Goal: Complete application form

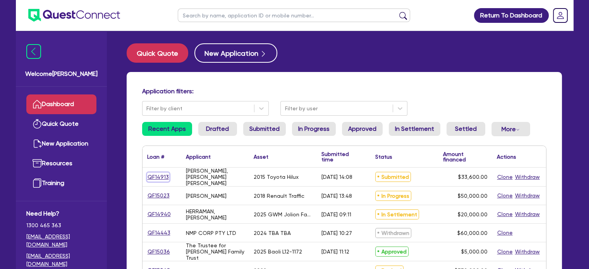
click at [162, 179] on link "QF14913" at bounding box center [158, 177] width 22 height 9
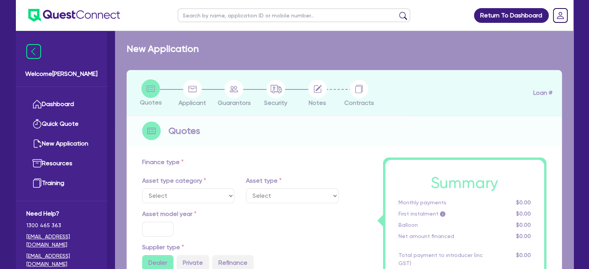
select select "CARS_AND_LIGHT_TRUCKS"
type input "2015"
radio input "false"
radio input "true"
type input "42,000"
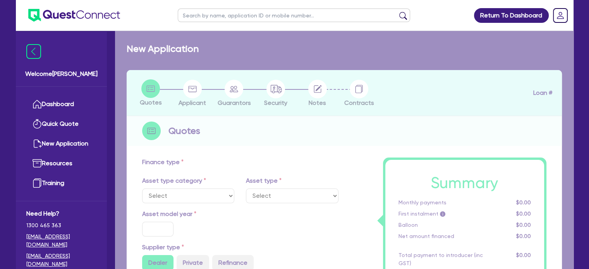
type input "8,400"
type input "13"
type input "4,368"
type input "17.99"
select select "VANS_AND_UTES"
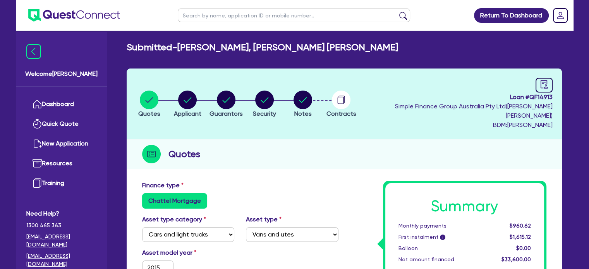
scroll to position [2, 0]
click at [312, 98] on circle "button" at bounding box center [303, 100] width 19 height 19
select select "Quest Finance - Own Book"
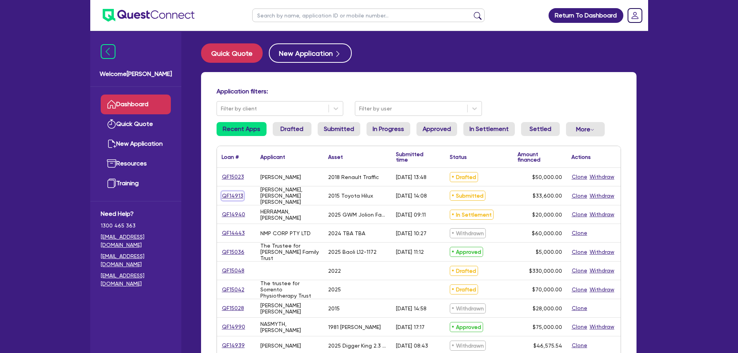
click at [236, 193] on link "QF14913" at bounding box center [233, 195] width 22 height 9
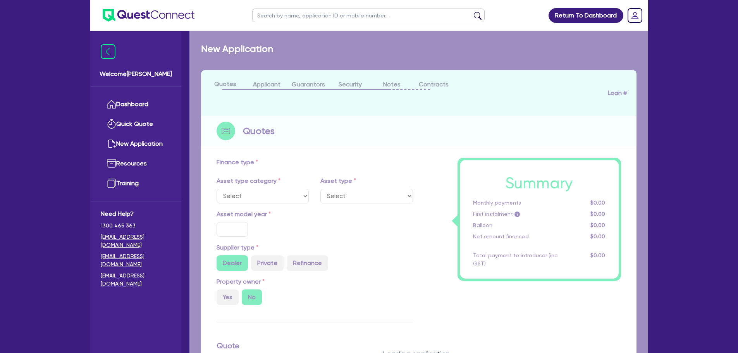
select select "CARS_AND_LIGHT_TRUCKS"
type input "2015"
radio input "false"
radio input "true"
type input "42,000"
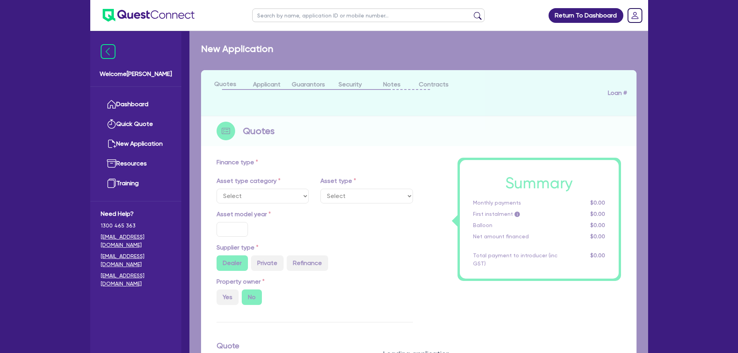
type input "8,400"
type input "13"
type input "4,368"
type input "17.99"
select select "VANS_AND_UTES"
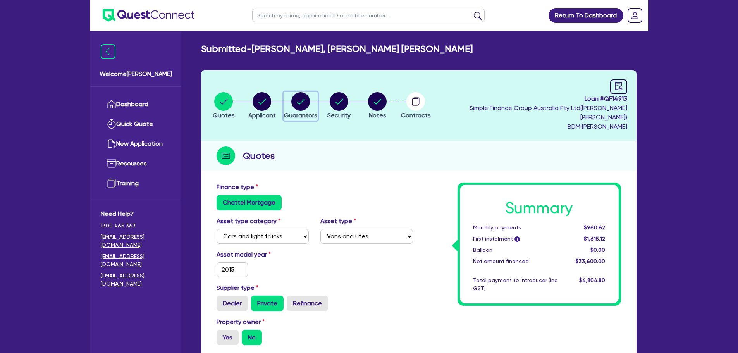
click at [307, 93] on circle "button" at bounding box center [300, 101] width 19 height 19
select select "MR"
select select "QLD"
select select "SINGLE"
select select "CASH"
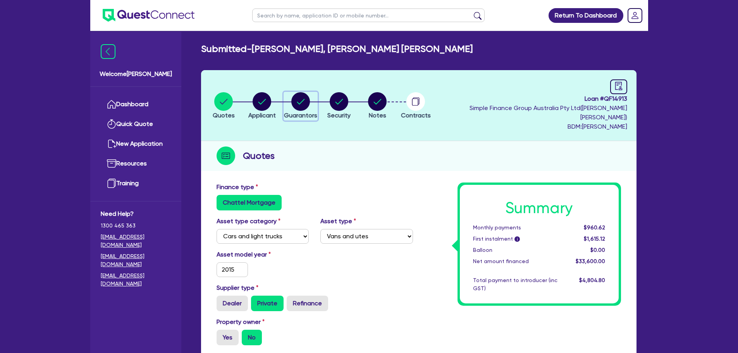
select select "HOUSEHOLD_PERSONAL"
select select "EQUIPMENT"
select select "MR"
select select "SINGLE"
select select "QLD"
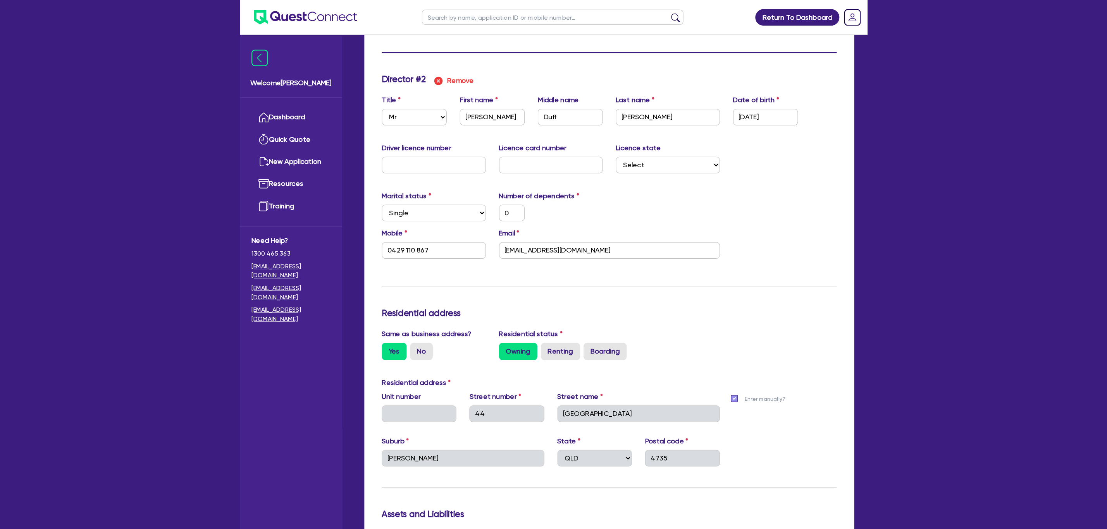
scroll to position [763, 0]
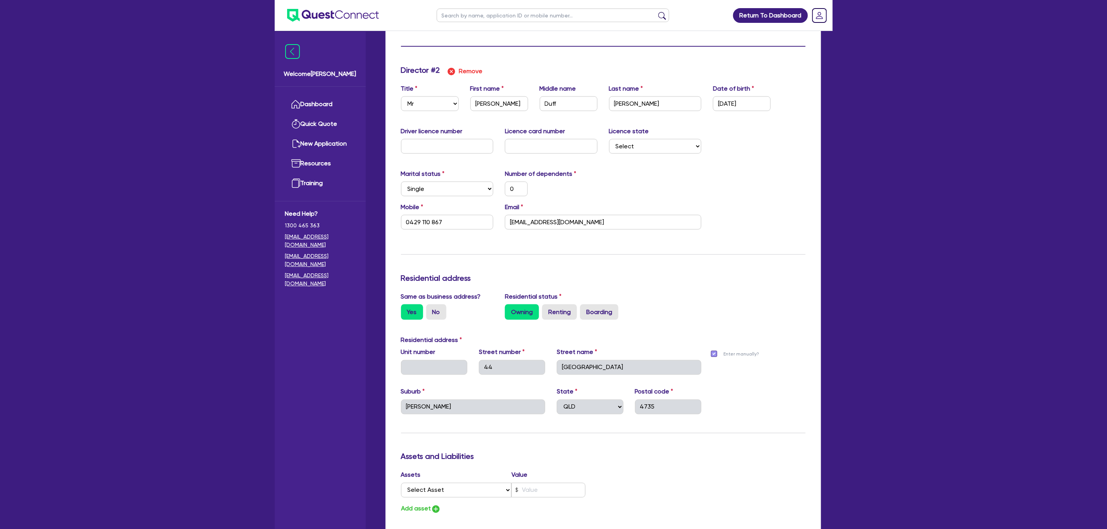
drag, startPoint x: 702, startPoint y: 3, endPoint x: 844, endPoint y: 264, distance: 296.7
click at [743, 264] on div "Return To Dashboard Edit Profile Logout Welcome [PERSON_NAME] Dashboard Quick Q…" at bounding box center [553, 24] width 1107 height 1575
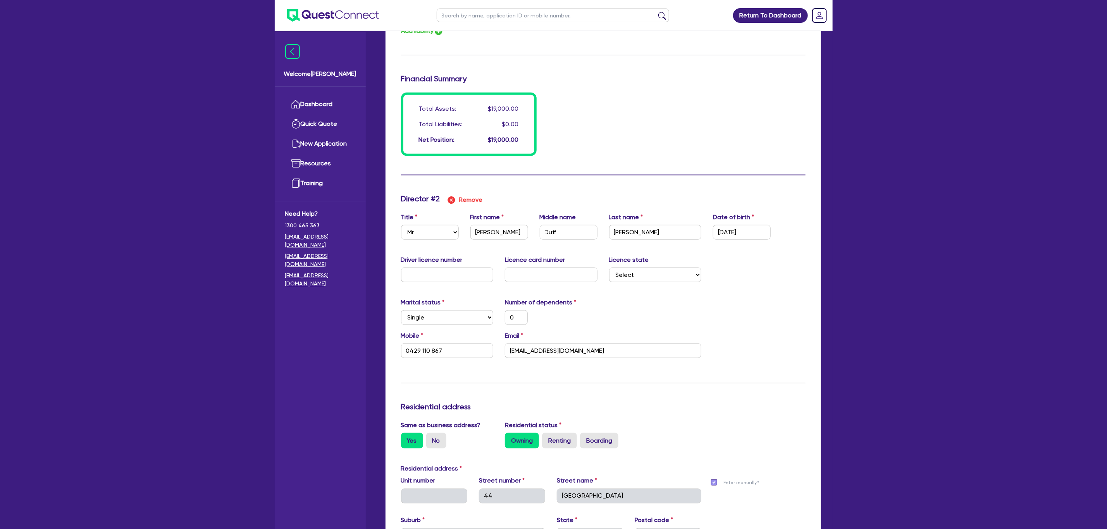
scroll to position [634, 0]
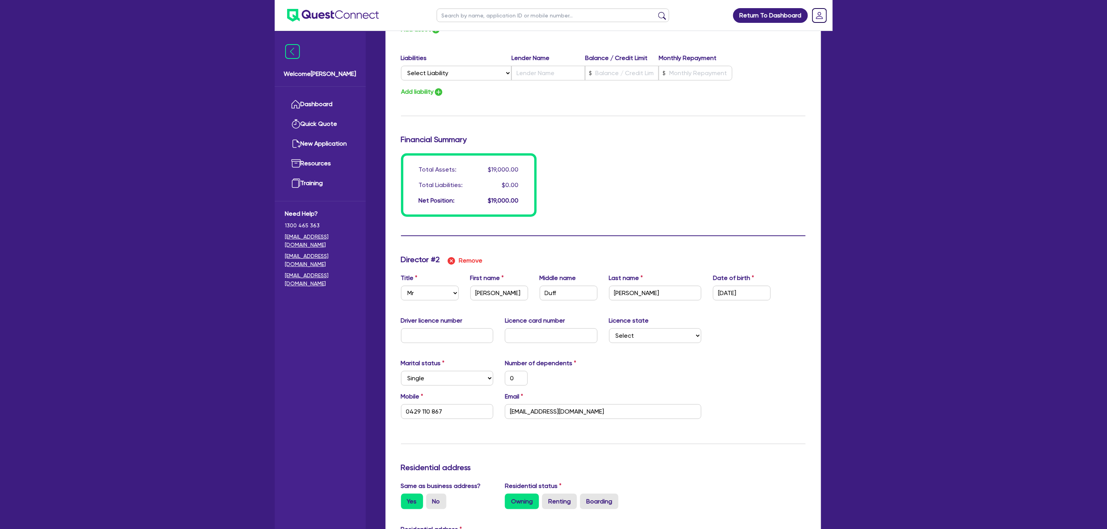
click at [678, 153] on div "Total Assets: $19,000.00 Total Liabilities: $0.00 Net Position: $19,000.00" at bounding box center [603, 185] width 416 height 64
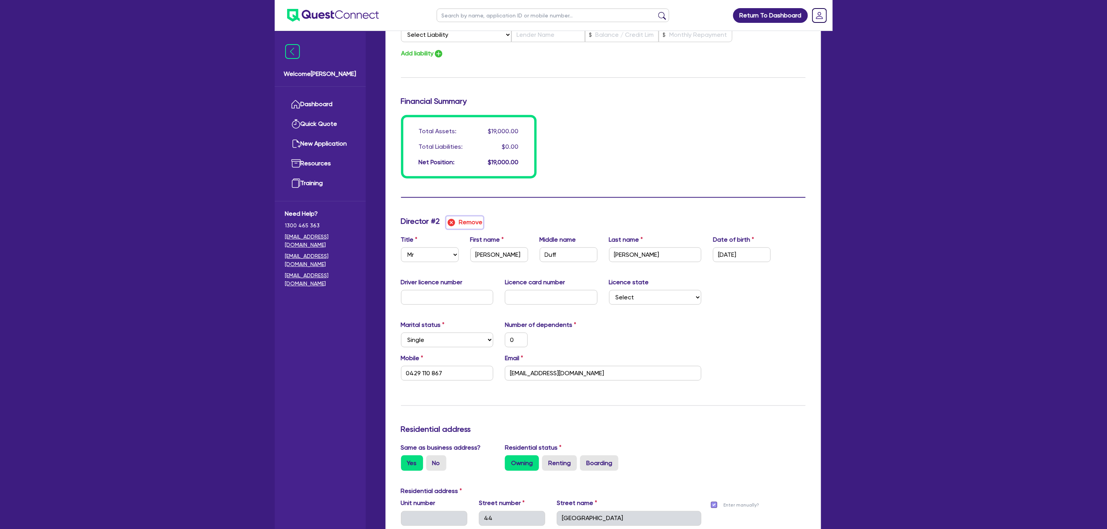
click at [459, 217] on button "Remove" at bounding box center [464, 223] width 37 height 12
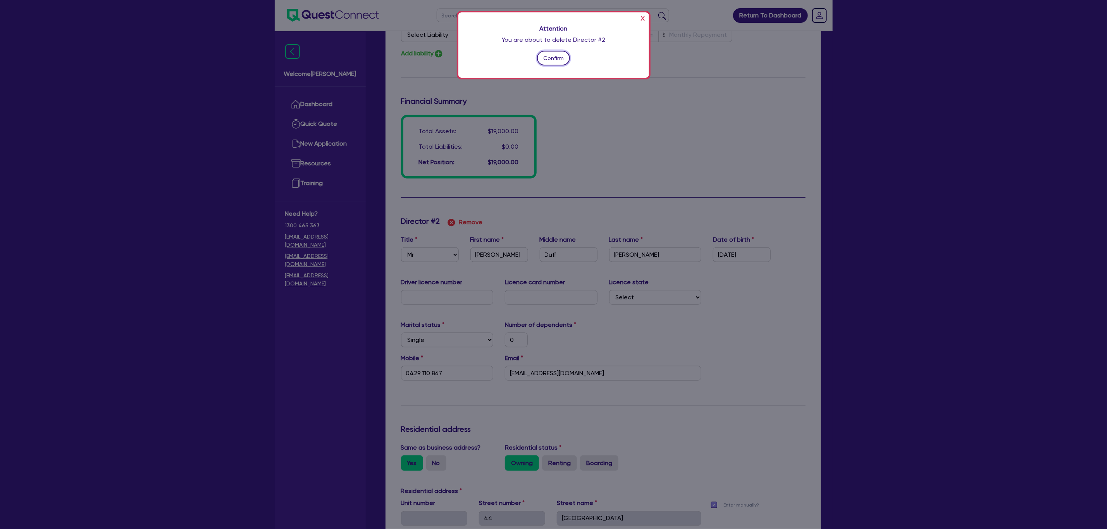
click at [546, 63] on button "Confirm" at bounding box center [553, 58] width 33 height 15
type input "0"
type input "0447043130"
type input "3000"
type input "10000"
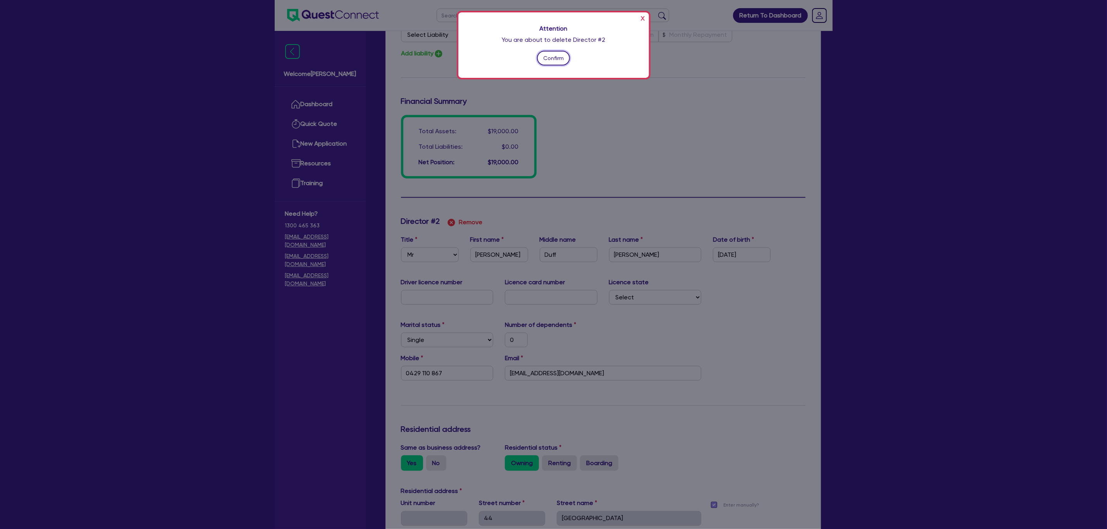
type input "6000"
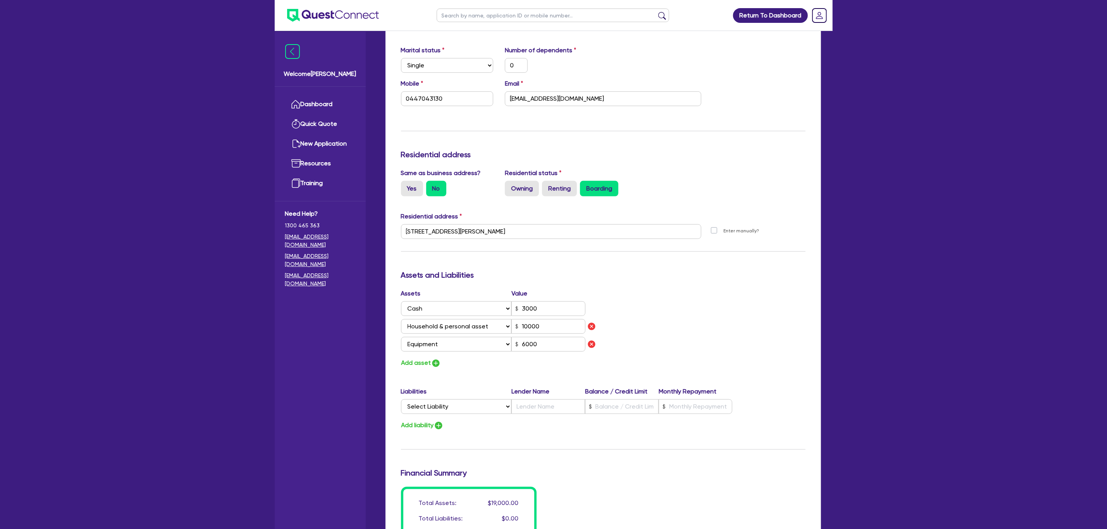
scroll to position [0, 0]
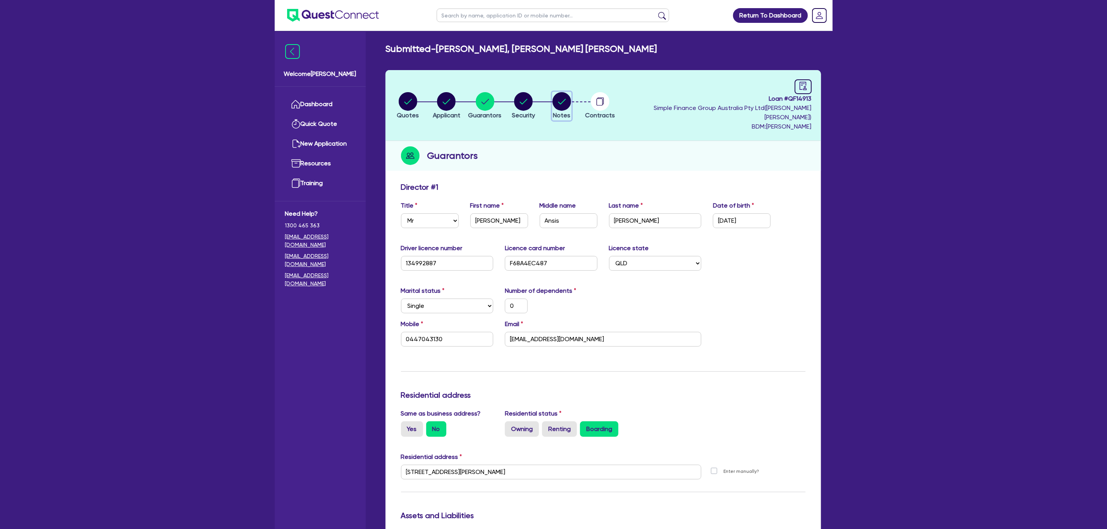
click at [568, 99] on circle "button" at bounding box center [561, 101] width 19 height 19
type input "0"
type input "0447 043 130"
type input "3,000"
type input "10,000"
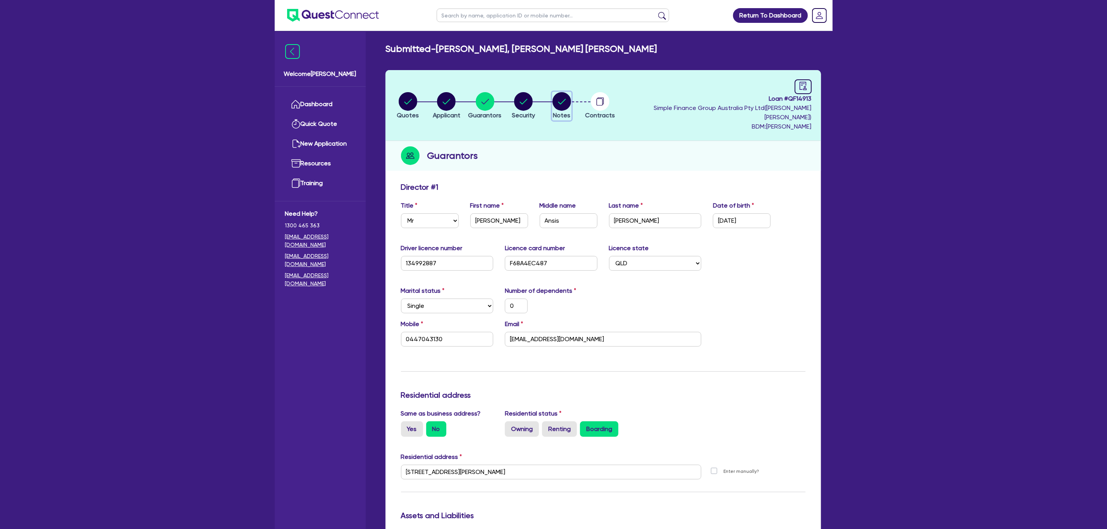
type input "6,000"
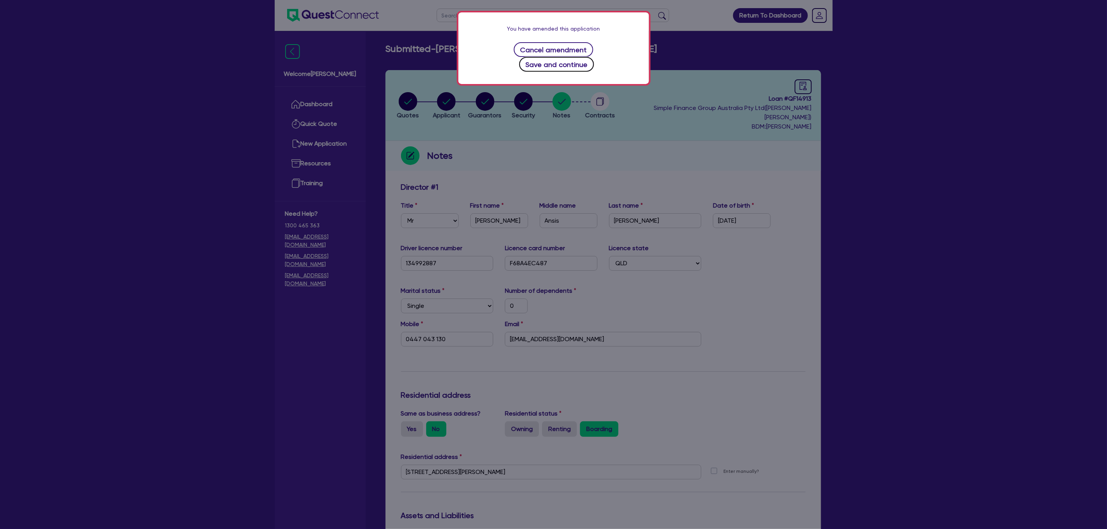
click at [594, 57] on button "Save and continue" at bounding box center [556, 64] width 75 height 15
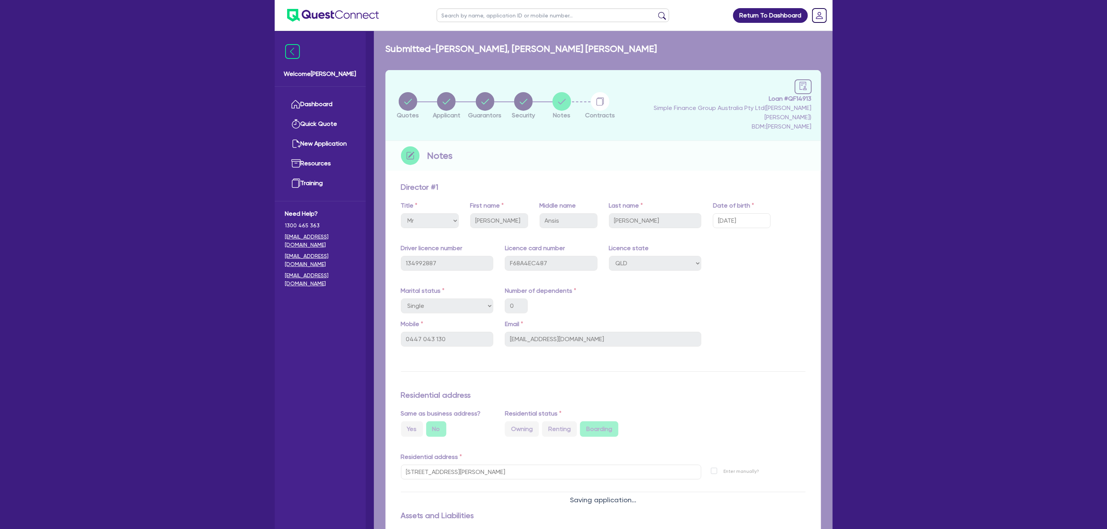
select select "Quest Finance - Own Book"
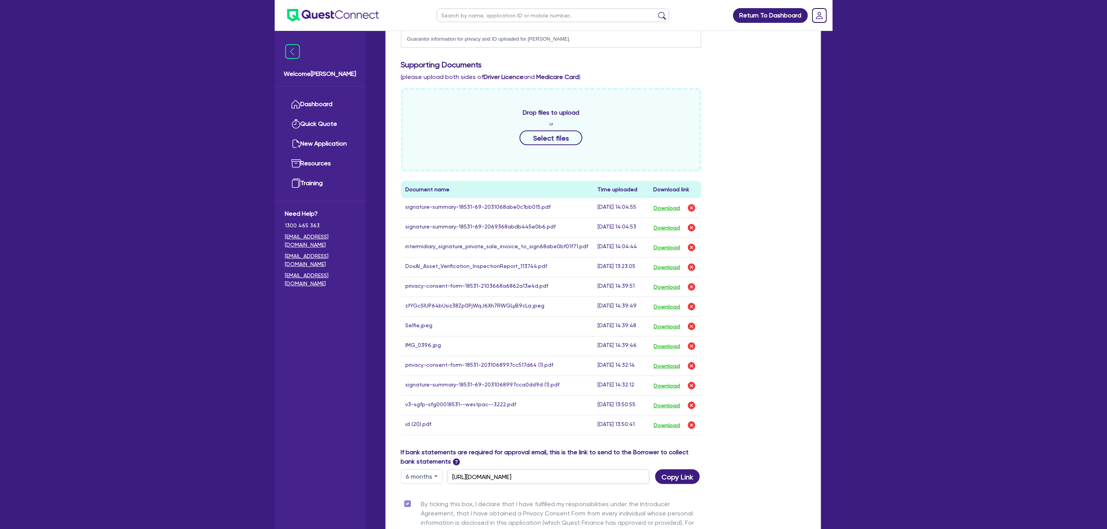
scroll to position [309, 0]
click at [555, 128] on button "Select files" at bounding box center [550, 135] width 63 height 15
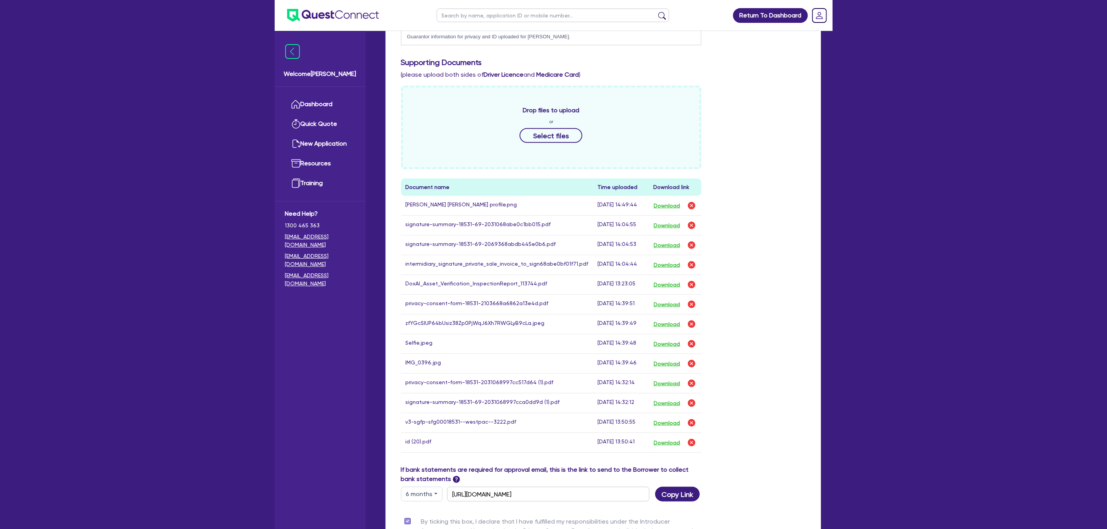
scroll to position [0, 0]
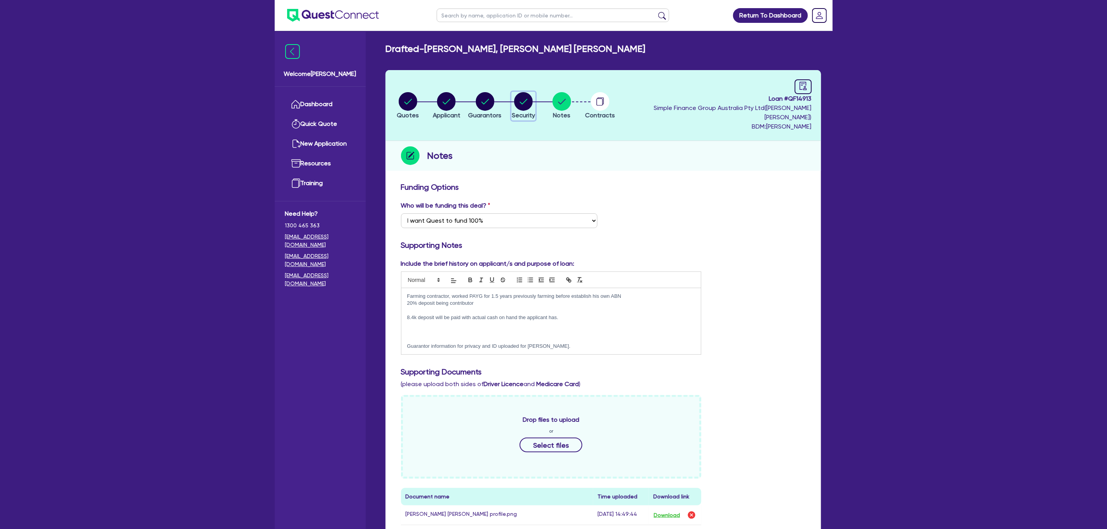
click at [533, 97] on circle "button" at bounding box center [523, 101] width 19 height 19
select select "CARS_AND_LIGHT_TRUCKS"
select select "VANS_AND_UTES"
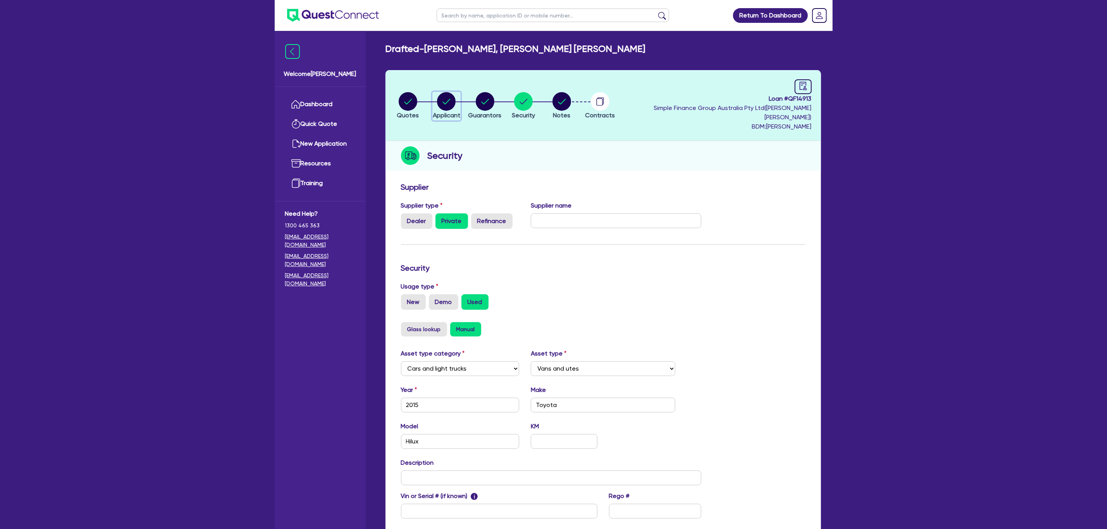
click at [450, 100] on circle "button" at bounding box center [446, 101] width 19 height 19
select select "SOLE_TRADER"
select select "AGRICULTURE"
select select "FARMERS"
select select "QLD"
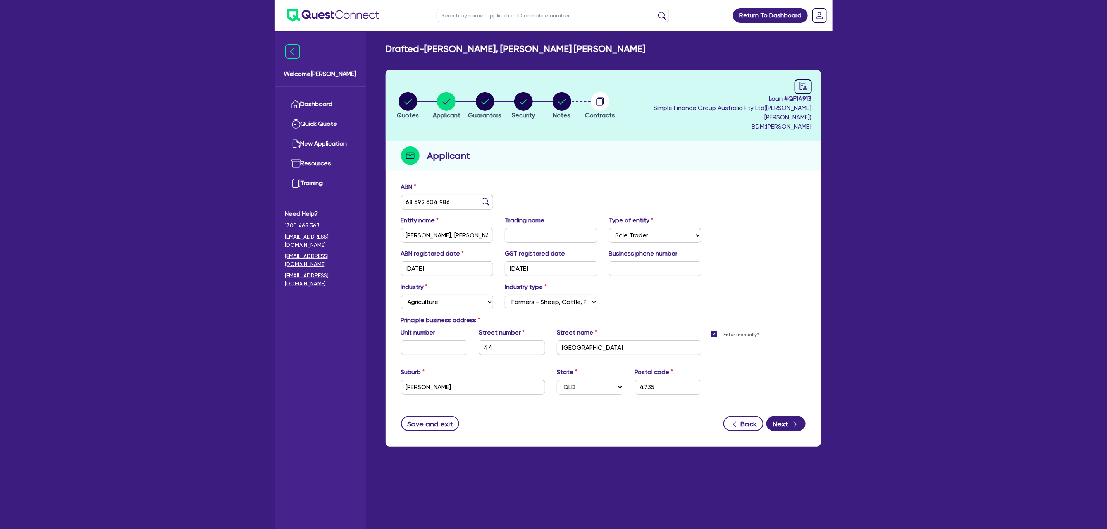
click at [743, 352] on form "ABN 68 592 604 986 Entity name [PERSON_NAME], [PERSON_NAME] [PERSON_NAME] Tradi…" at bounding box center [603, 306] width 404 height 249
click at [743, 352] on button "Next" at bounding box center [785, 423] width 39 height 15
select select "MR"
select select "QLD"
select select "SINGLE"
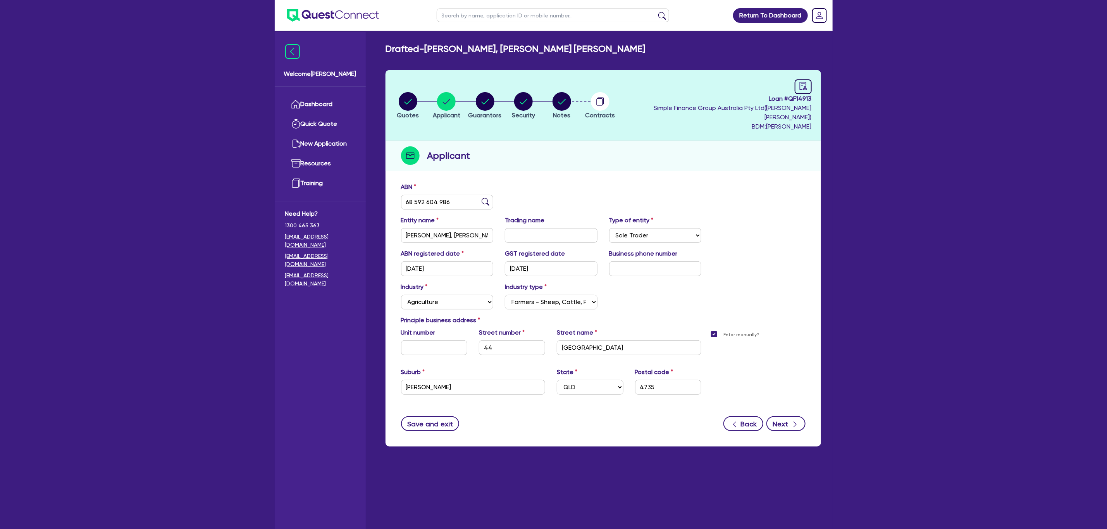
select select "CASH"
select select "HOUSEHOLD_PERSONAL"
select select "EQUIPMENT"
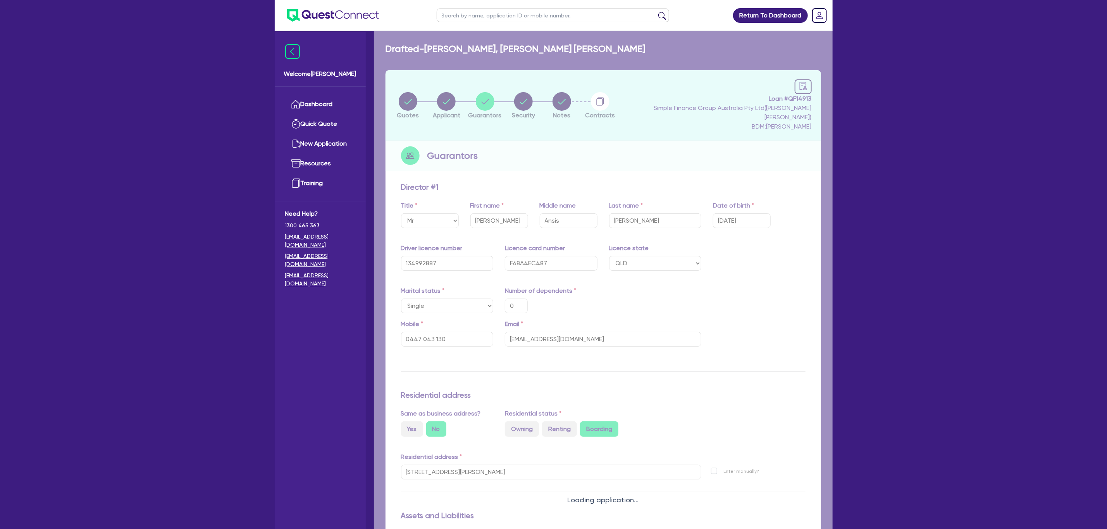
type input "0"
type input "0447 043 130"
type input "3,000"
type input "10,000"
type input "6,000"
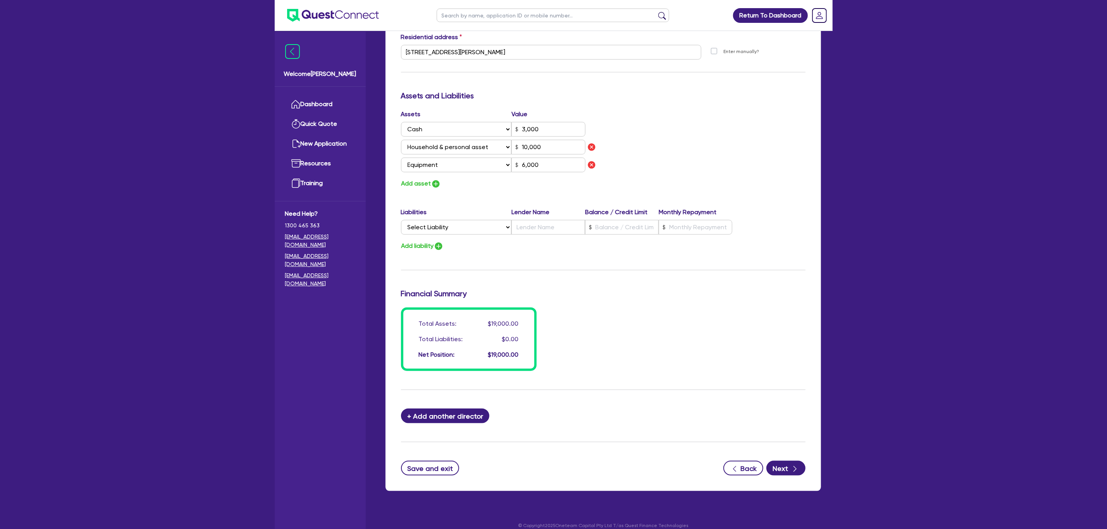
scroll to position [419, 0]
click at [743, 352] on button "Next" at bounding box center [785, 468] width 39 height 15
select select "CARS_AND_LIGHT_TRUCKS"
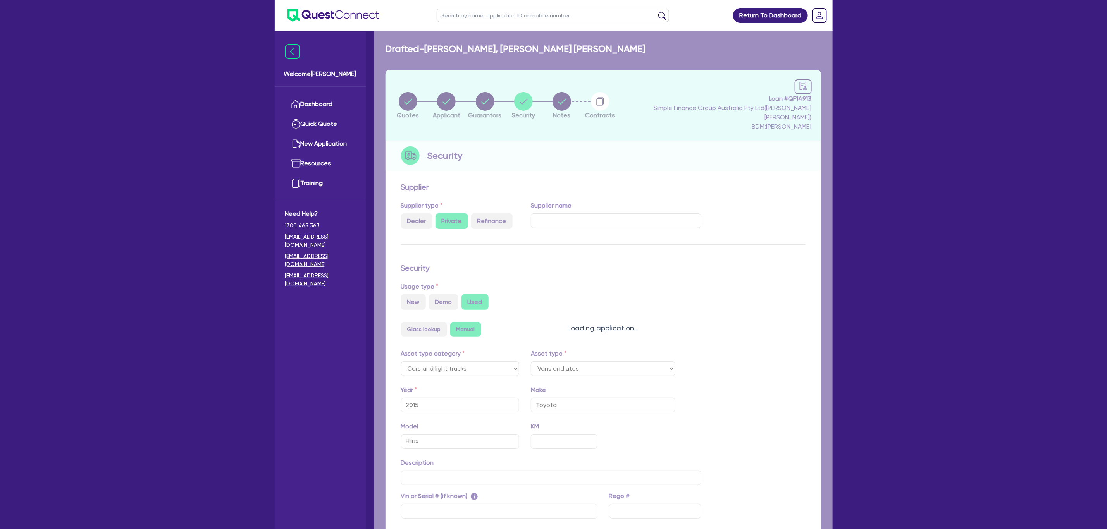
select select "VANS_AND_UTES"
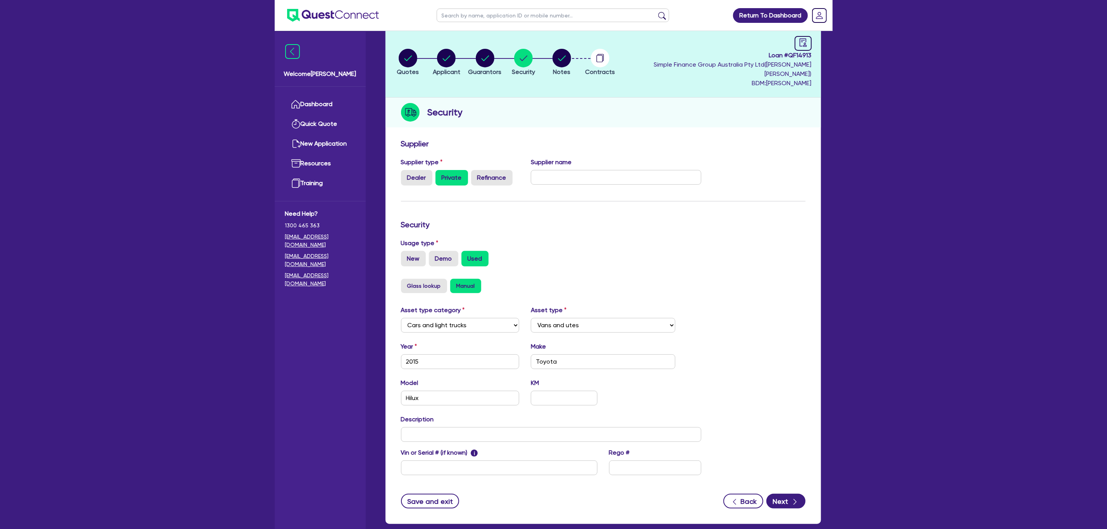
scroll to position [45, 0]
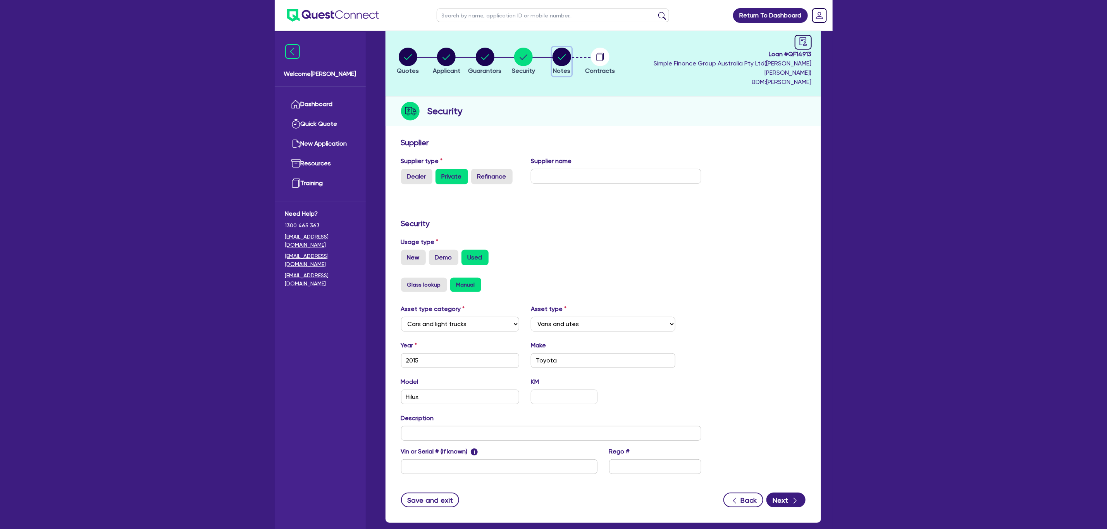
click at [571, 48] on circle "button" at bounding box center [561, 57] width 19 height 19
select select "Quest Finance - Own Book"
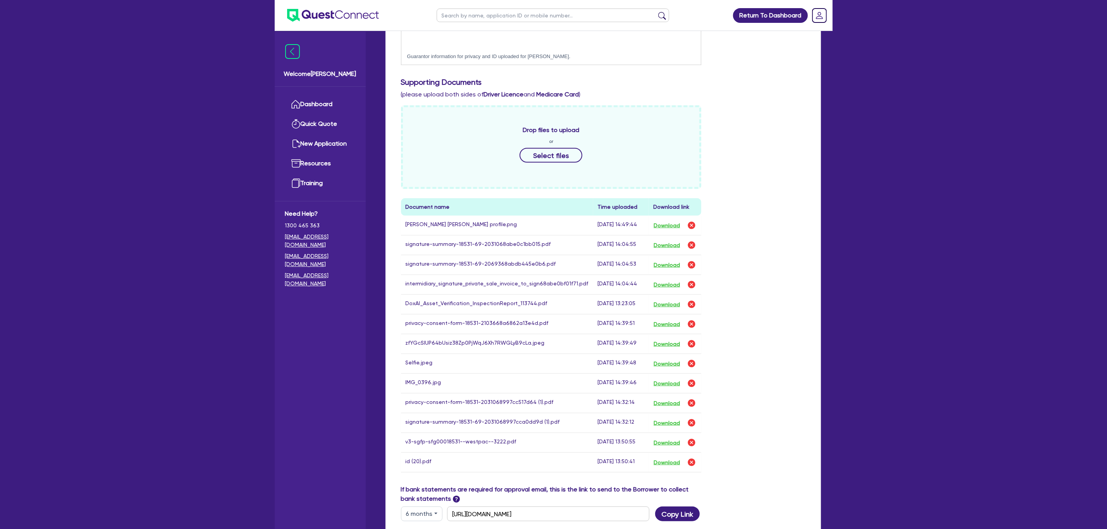
scroll to position [289, 0]
click at [658, 280] on button "Download" at bounding box center [666, 285] width 27 height 10
click at [663, 300] on button "Download" at bounding box center [666, 305] width 27 height 10
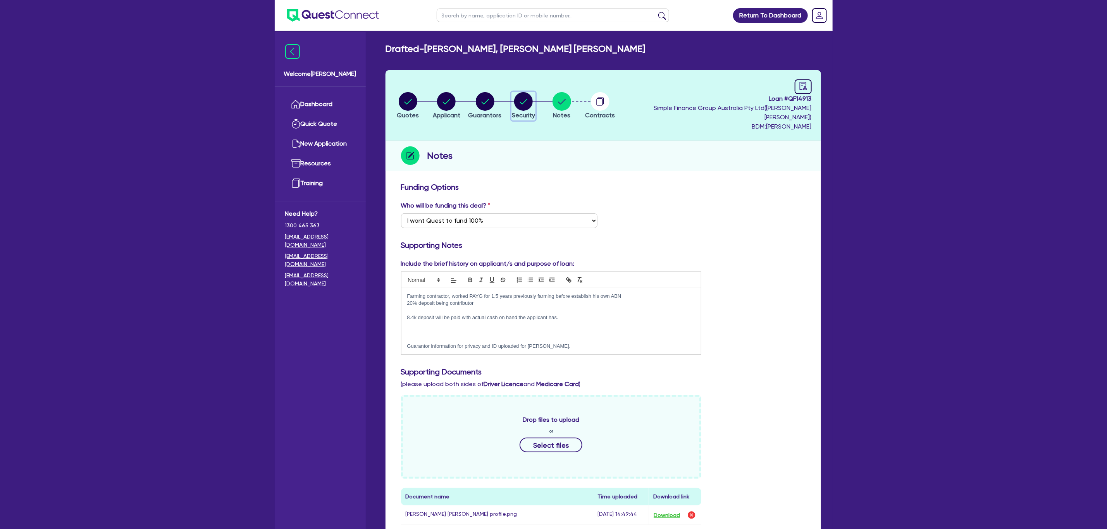
click at [533, 102] on circle "button" at bounding box center [523, 101] width 19 height 19
select select "CARS_AND_LIGHT_TRUCKS"
select select "VANS_AND_UTES"
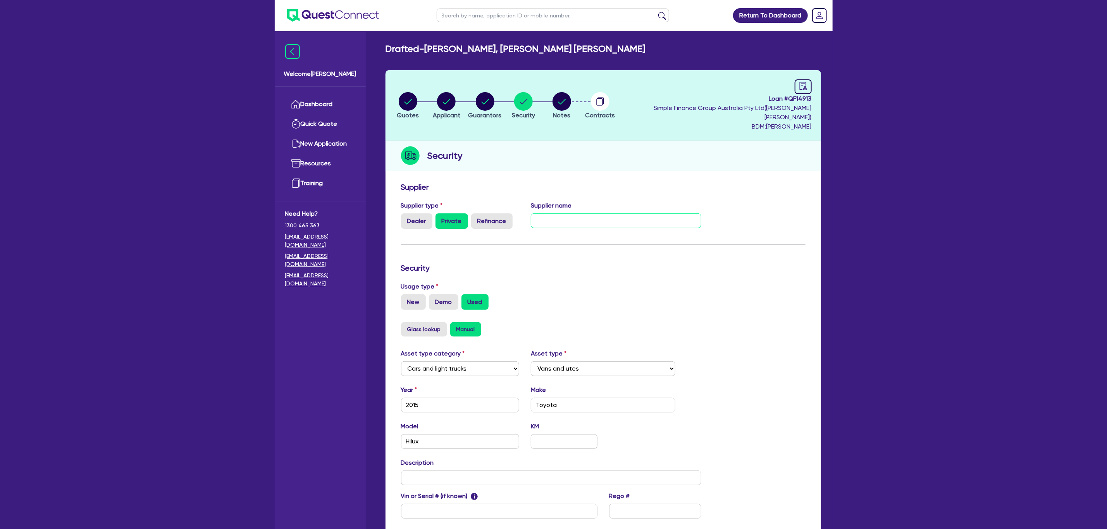
paste input "[PERSON_NAME] & [PERSON_NAME]"
click at [593, 213] on input "[PERSON_NAME] & [PERSON_NAME]" at bounding box center [616, 220] width 170 height 15
type input "[PERSON_NAME] & [PERSON_NAME]"
click at [487, 352] on input "2015" at bounding box center [460, 405] width 119 height 15
drag, startPoint x: 404, startPoint y: 84, endPoint x: 408, endPoint y: 93, distance: 9.6
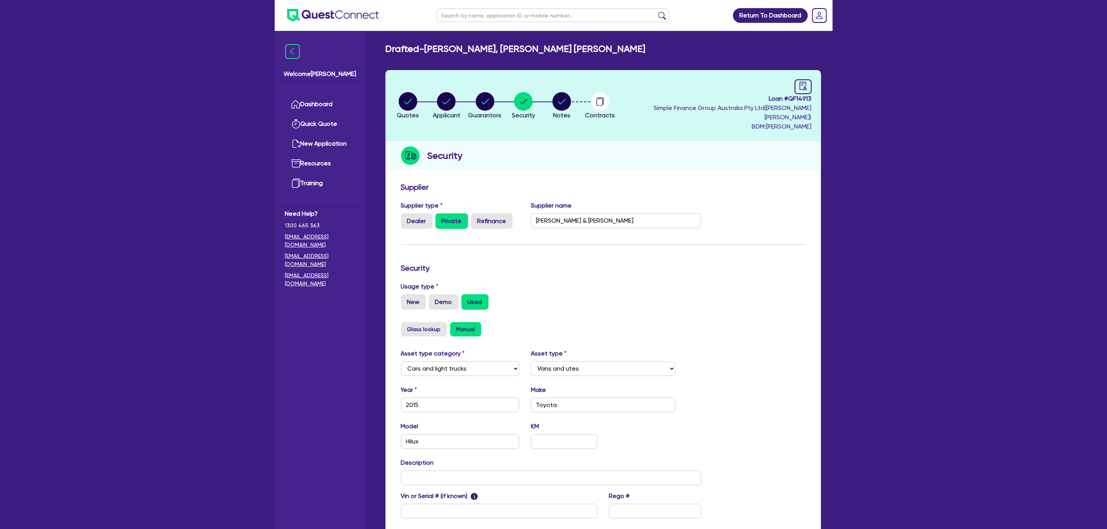
click at [408, 93] on header "Quotes Applicant [GEOGRAPHIC_DATA] Security Notes Contracts Loan # QF14913 Simp…" at bounding box center [602, 105] width 435 height 71
click at [408, 93] on circle "button" at bounding box center [408, 101] width 19 height 19
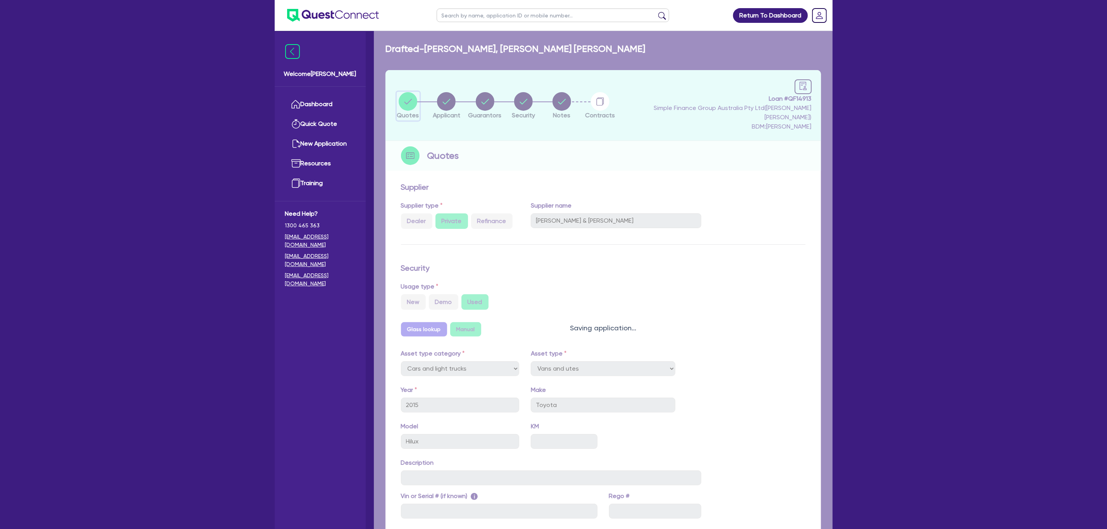
select select "CARS_AND_LIGHT_TRUCKS"
select select "VANS_AND_UTES"
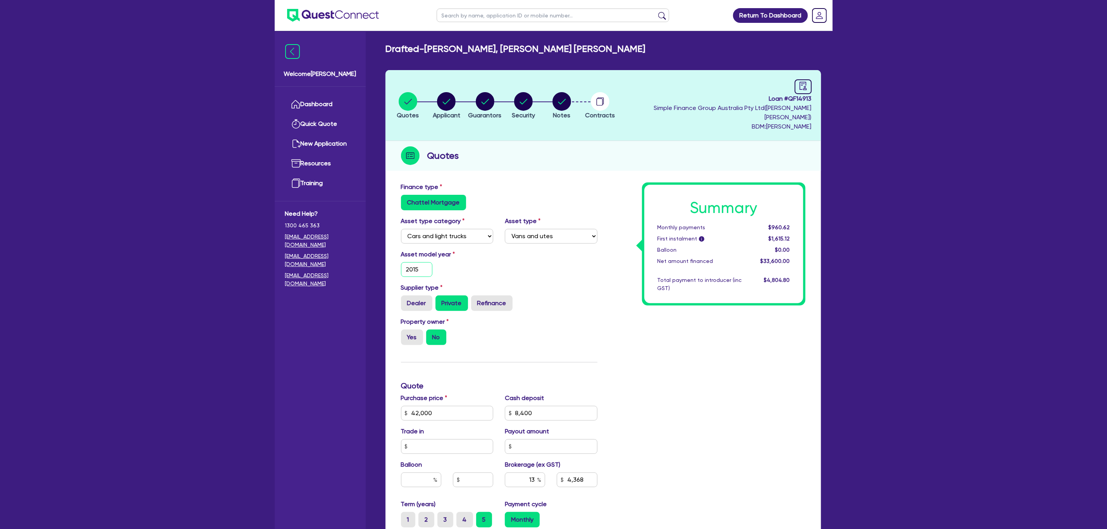
click at [422, 262] on input "2015" at bounding box center [417, 269] width 32 height 15
type input "201"
type input "42,000"
type input "8,400"
type input "4,368"
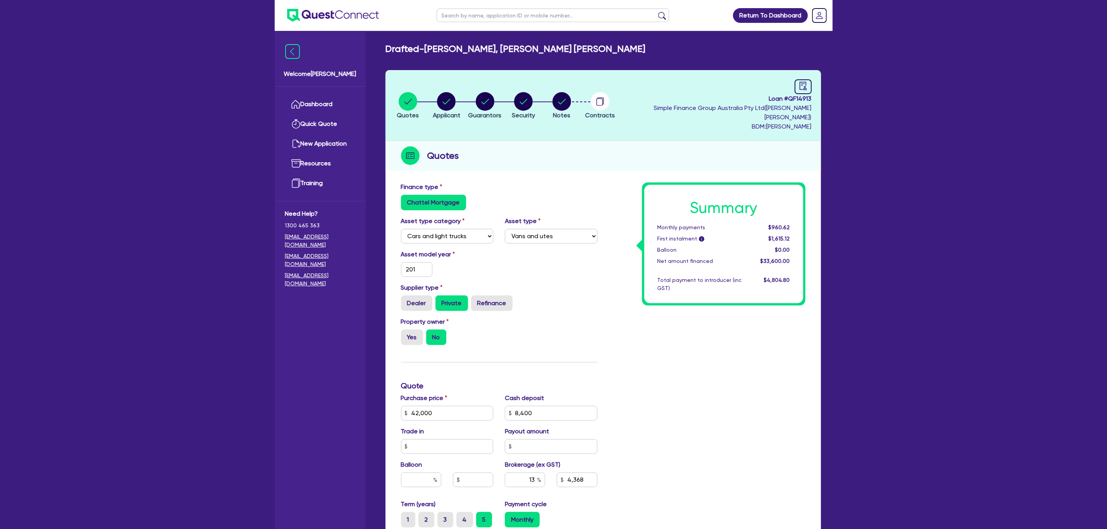
type input "42,000"
type input "8,400"
type input "4,368"
click at [420, 262] on input "201" at bounding box center [417, 269] width 32 height 15
type input "2018"
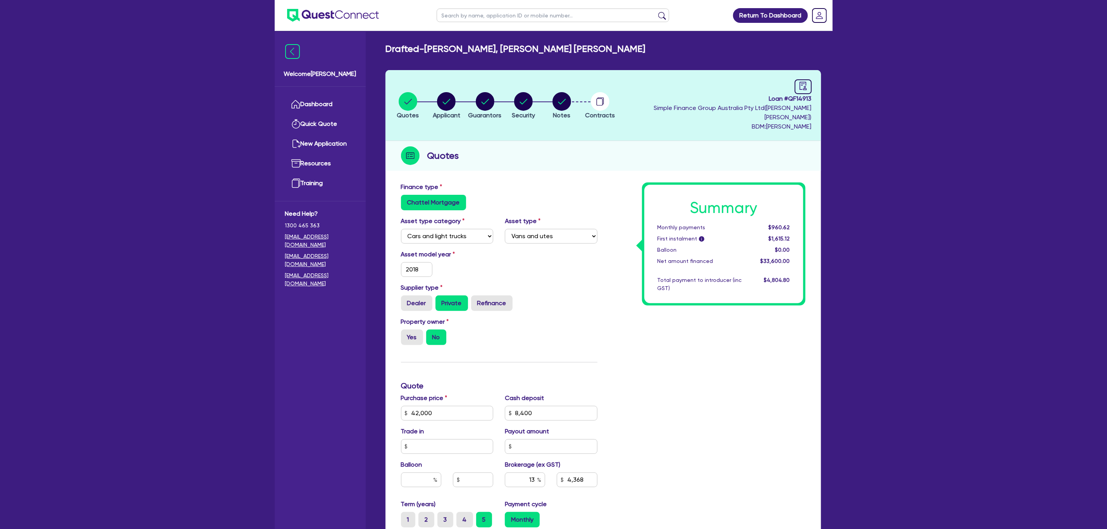
type input "42,000"
type input "8,400"
type input "4,368"
type input "42,000"
type input "8,400"
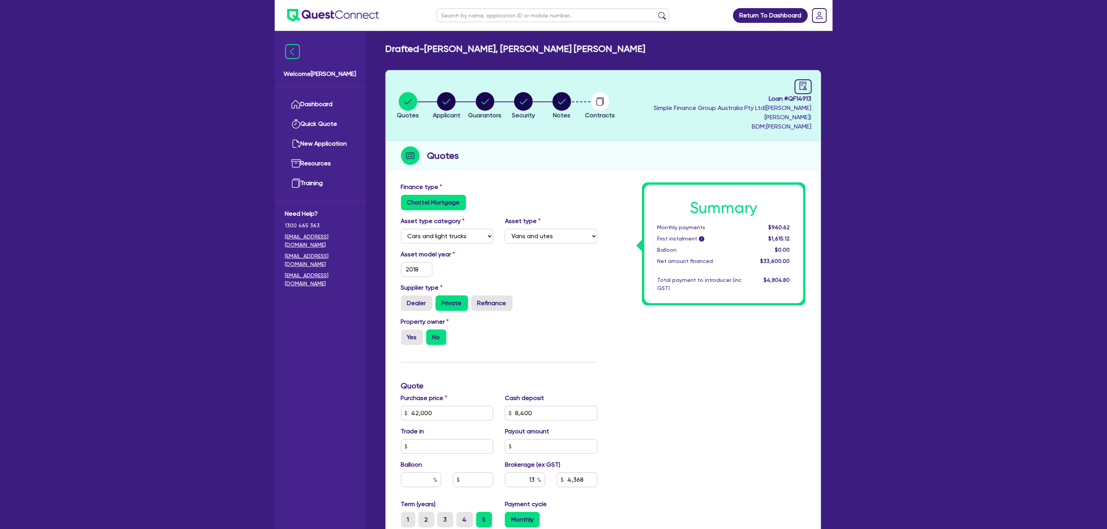
type input "4,368"
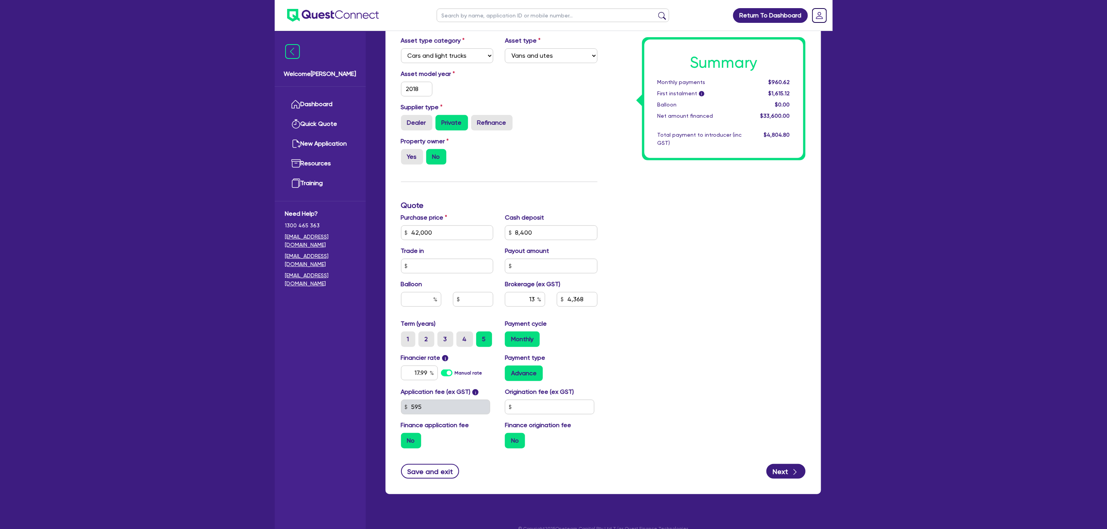
scroll to position [183, 0]
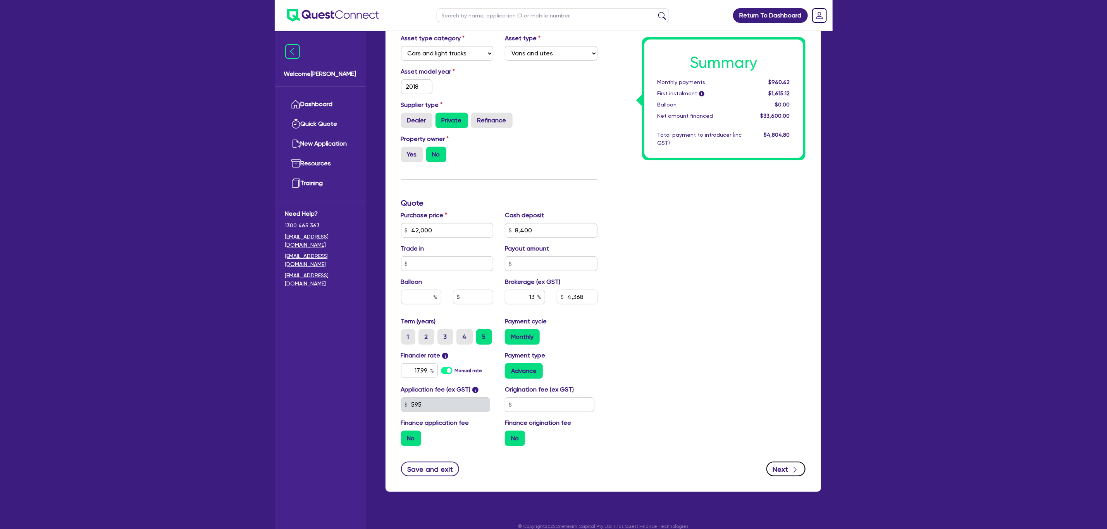
click at [743, 352] on button "Next" at bounding box center [785, 469] width 39 height 15
type input "42,000"
type input "8,400"
type input "4,368"
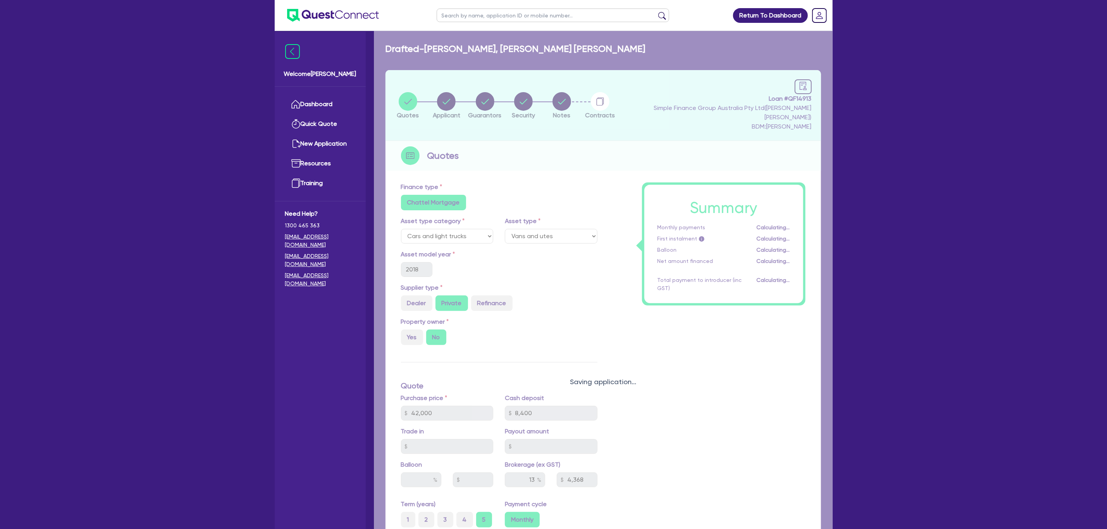
select select "SOLE_TRADER"
select select "AGRICULTURE"
select select "FARMERS"
select select "QLD"
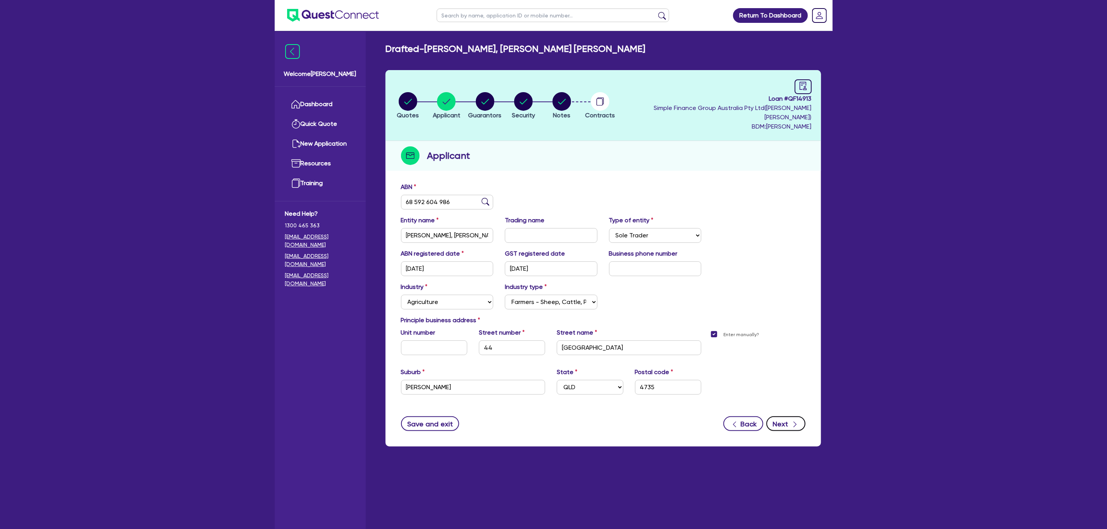
click at [743, 352] on button "Next" at bounding box center [785, 423] width 39 height 15
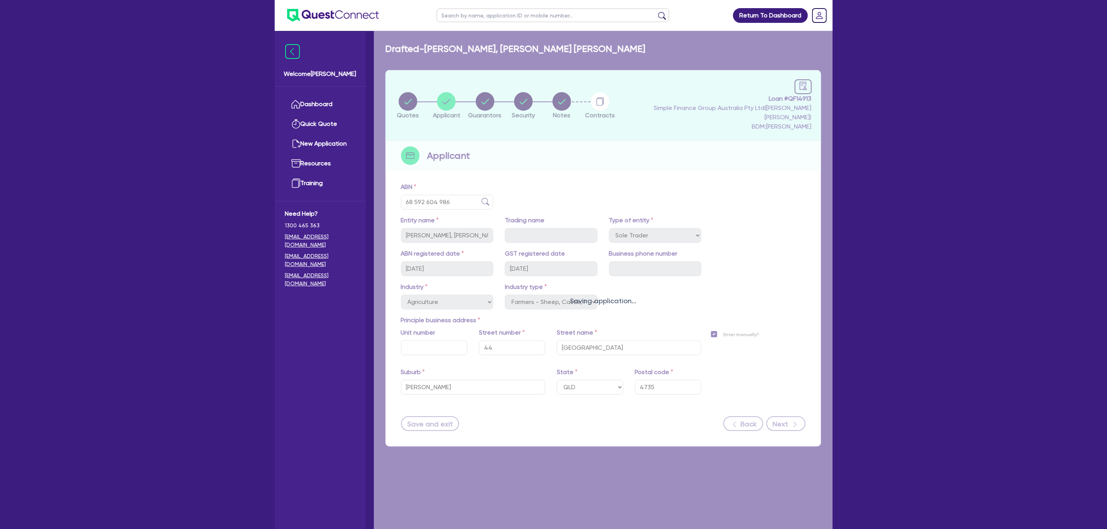
select select "MR"
select select "QLD"
select select "SINGLE"
select select "CASH"
select select "HOUSEHOLD_PERSONAL"
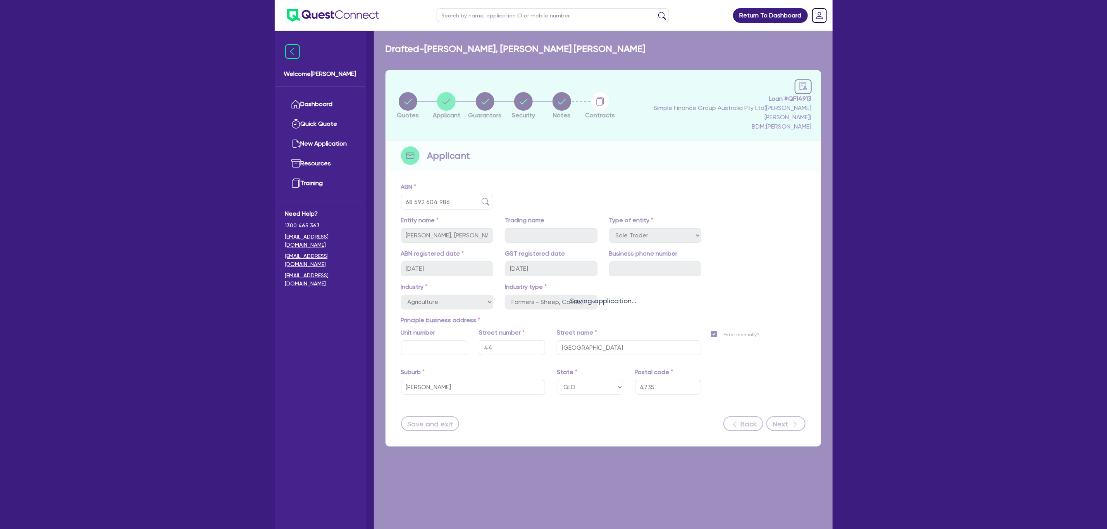
select select "EQUIPMENT"
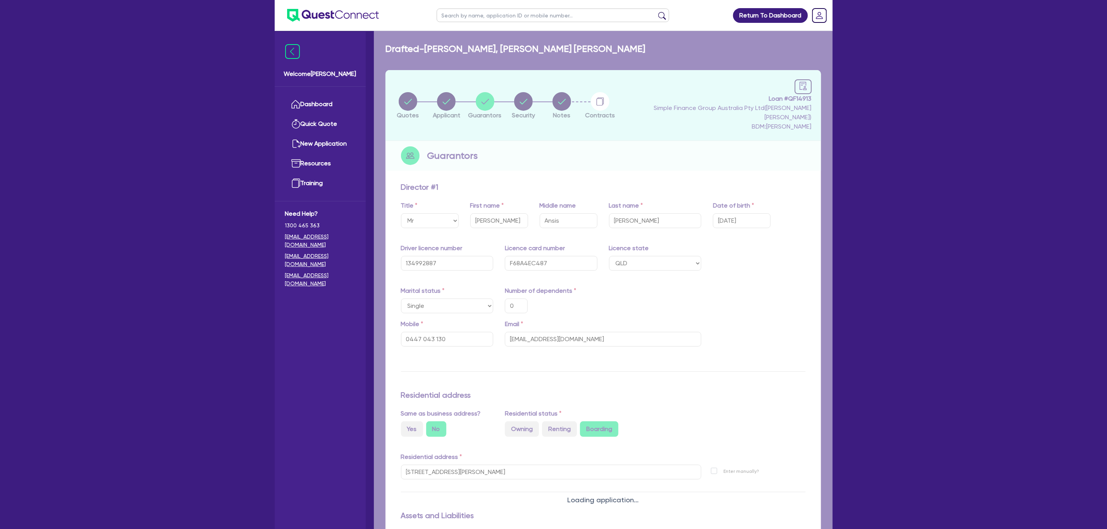
type input "0"
type input "0447 043 130"
type input "3,000"
type input "10,000"
type input "6,000"
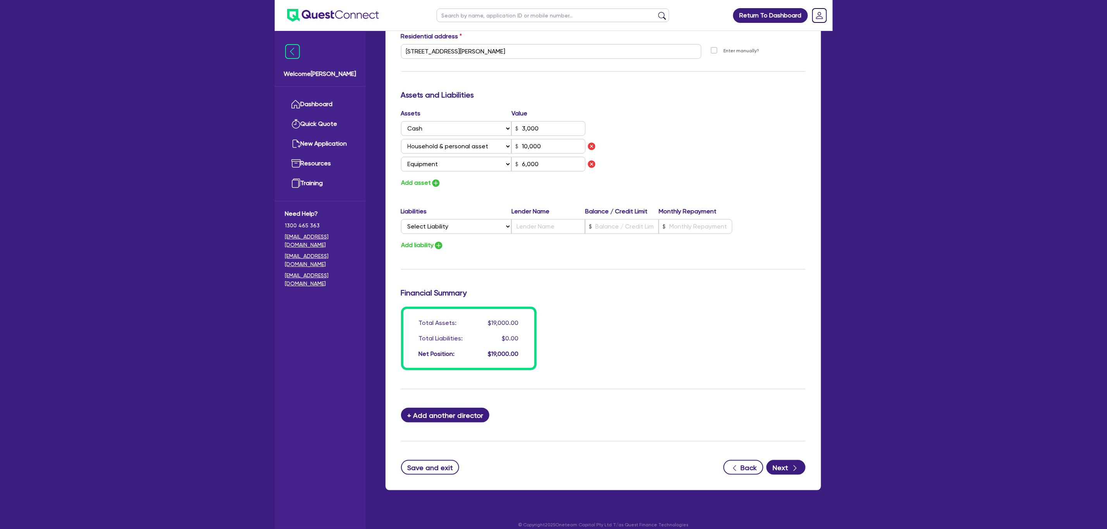
scroll to position [420, 0]
click at [743, 352] on button "Next" at bounding box center [785, 468] width 39 height 15
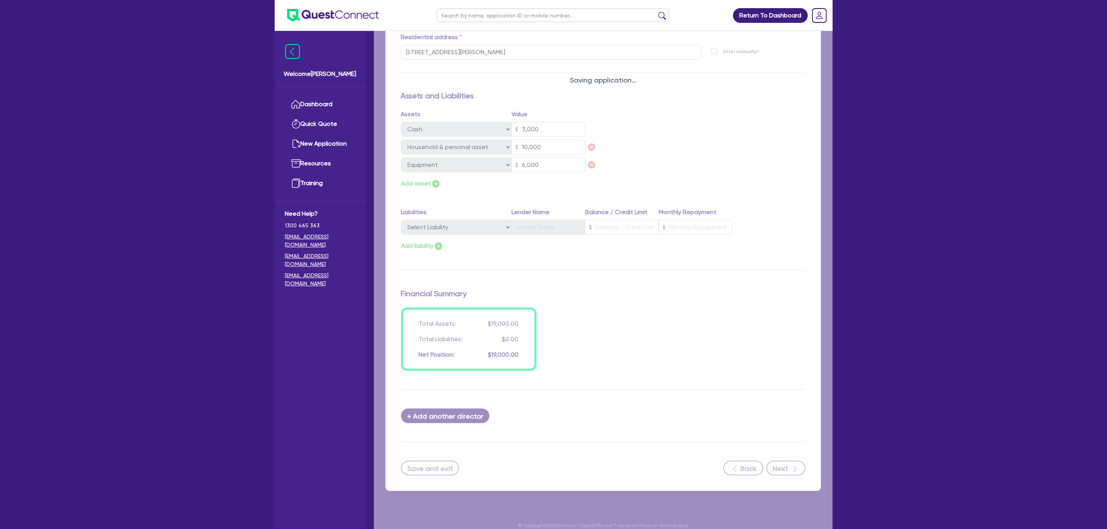
select select "CARS_AND_LIGHT_TRUCKS"
select select "VANS_AND_UTES"
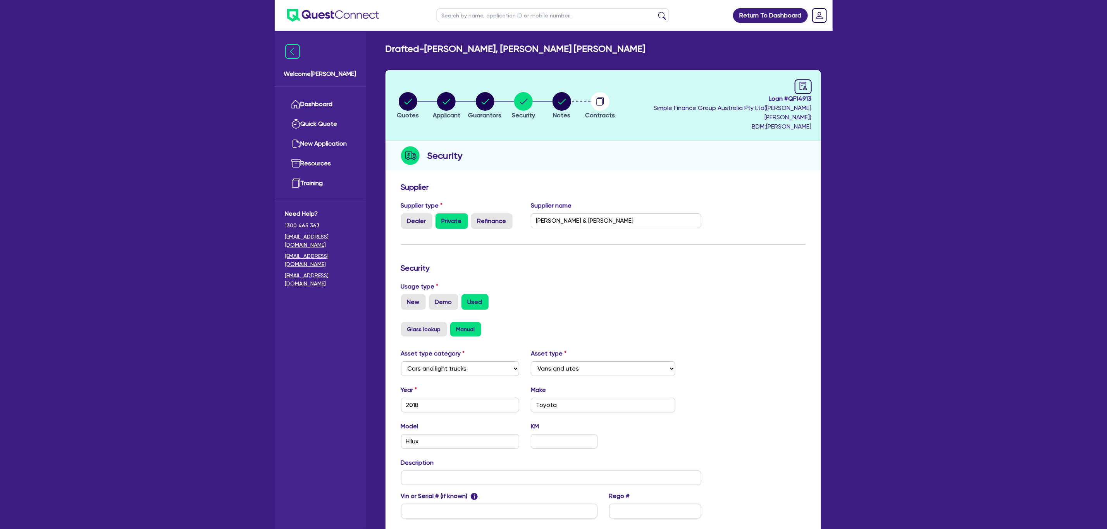
scroll to position [76, 0]
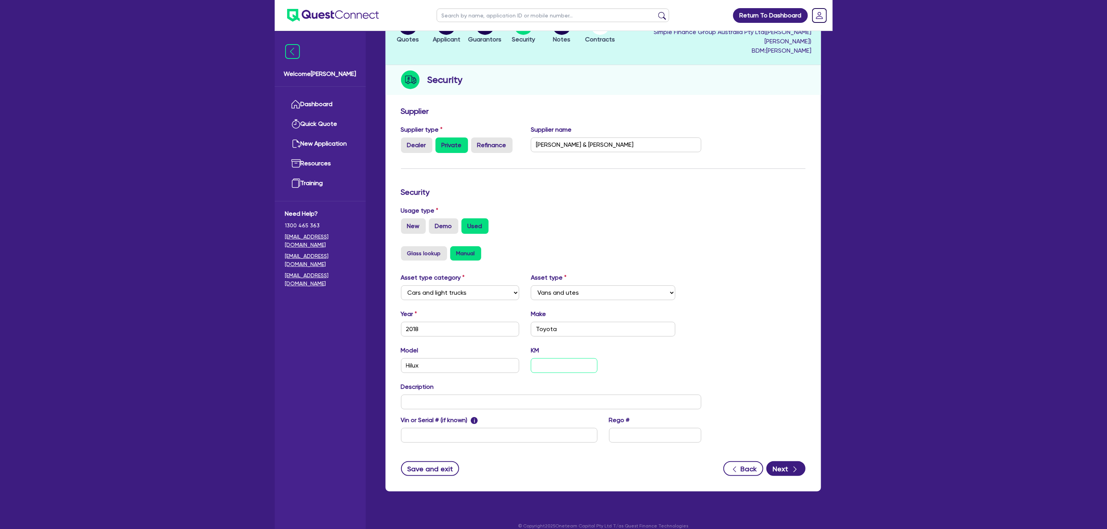
click at [553, 352] on input "text" at bounding box center [564, 365] width 66 height 15
paste input "163,744"
type input "163,744"
click at [636, 351] on div "Model Hilux KM 163,744" at bounding box center [551, 362] width 312 height 33
click at [510, 352] on input "text" at bounding box center [499, 435] width 196 height 15
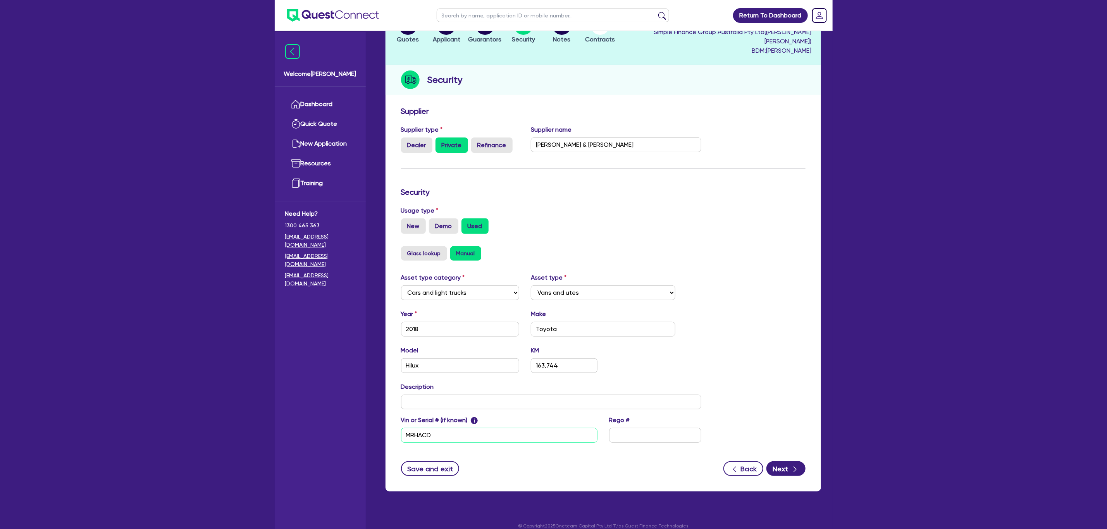
scroll to position [76, 0]
click at [490, 352] on input "MRHACD" at bounding box center [499, 435] width 196 height 15
type input "[US_VEHICLE_IDENTIFICATION_NUMBER]"
click at [465, 352] on input "text" at bounding box center [551, 402] width 301 height 15
type input "SR5 4x4"
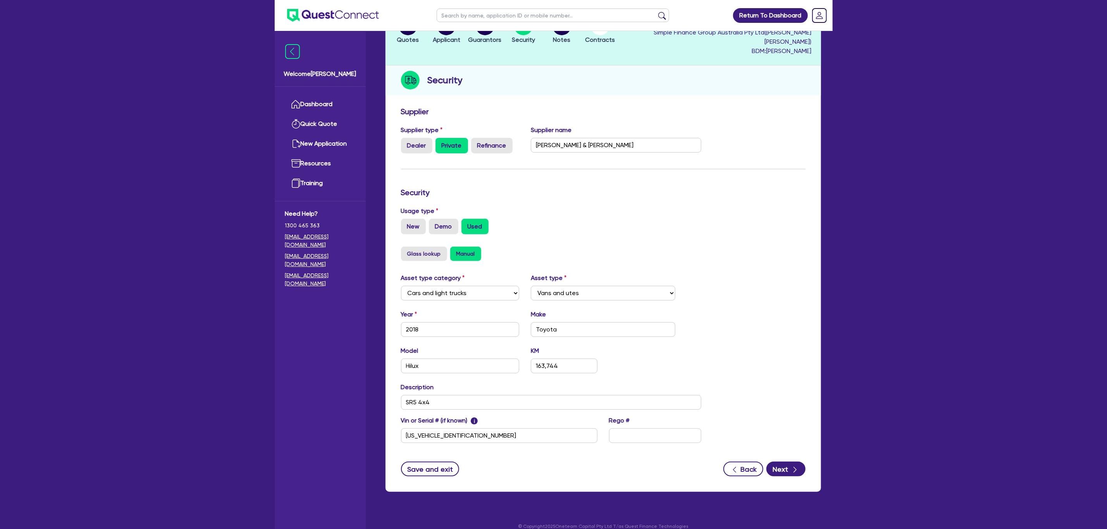
click at [743, 352] on div "Asset type category Select Cars and light trucks Primary assets Secondary asset…" at bounding box center [603, 362] width 416 height 179
click at [743, 352] on button "Next" at bounding box center [785, 469] width 39 height 15
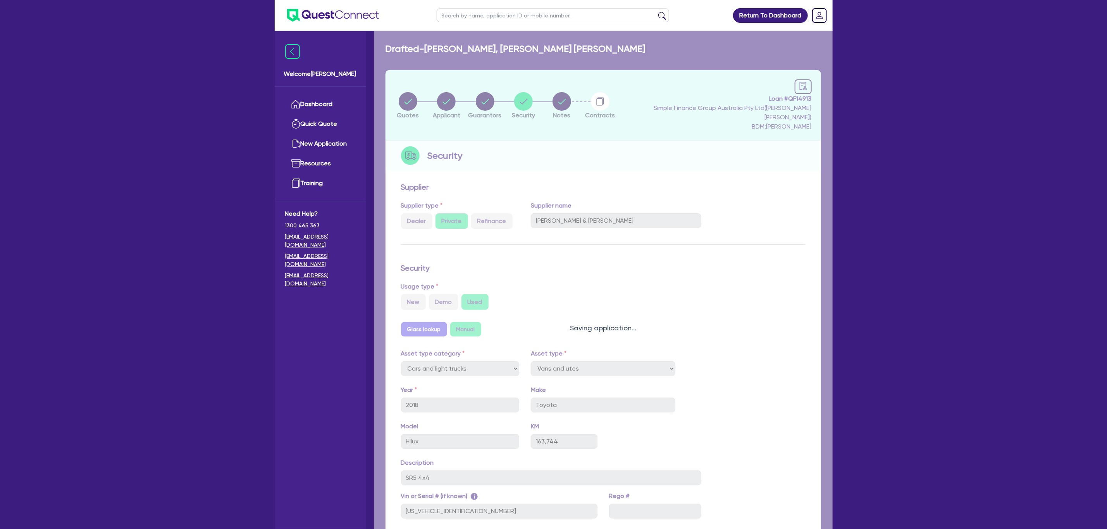
select select "Quest Finance - Own Book"
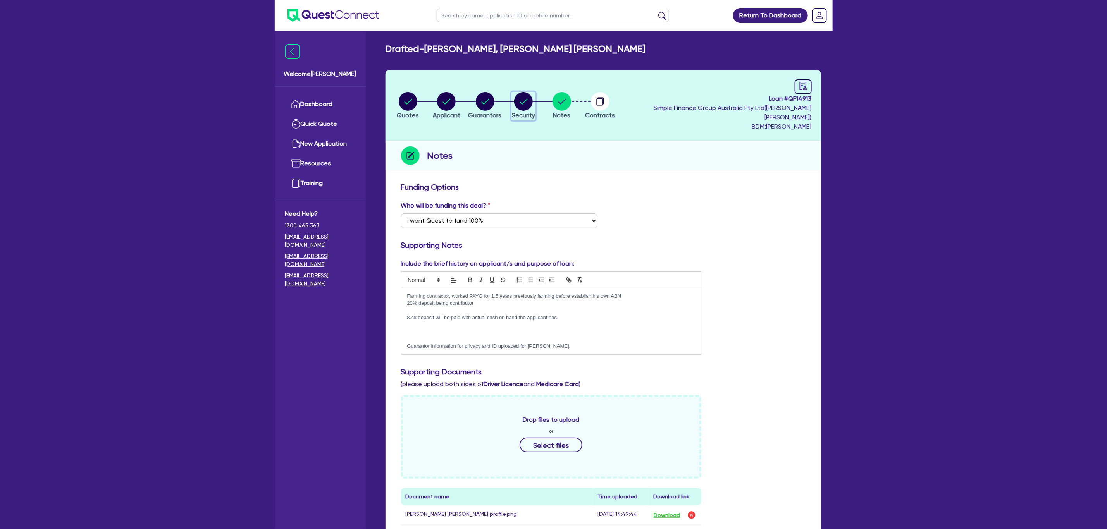
click at [527, 99] on icon "button" at bounding box center [523, 101] width 8 height 5
select select "CARS_AND_LIGHT_TRUCKS"
select select "VANS_AND_UTES"
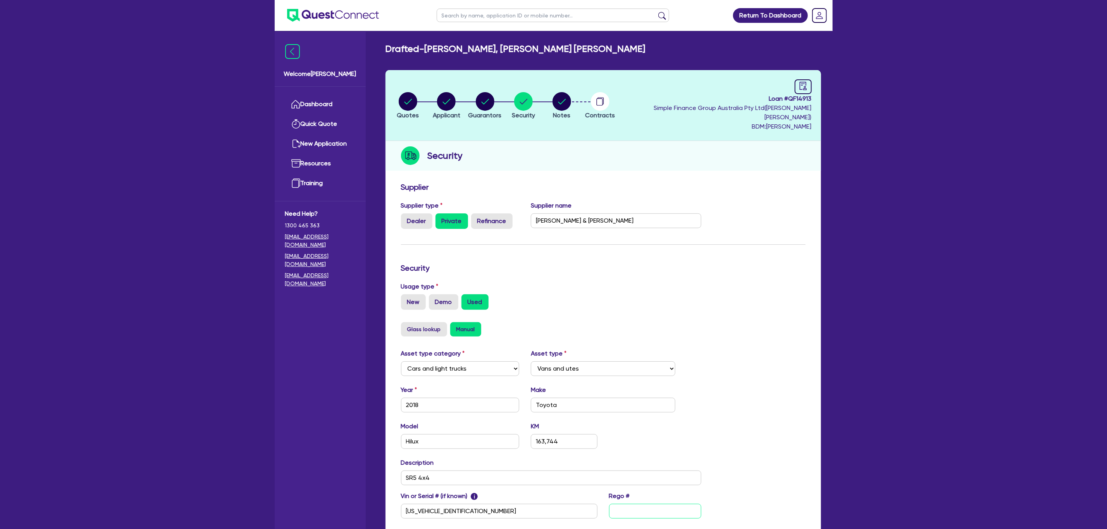
click at [644, 352] on input "text" at bounding box center [655, 511] width 92 height 15
type input "460YQR"
click at [743, 352] on div "Return To Dashboard Edit Profile Logout Welcome [PERSON_NAME] Dashboard Quick Q…" at bounding box center [553, 307] width 1107 height 615
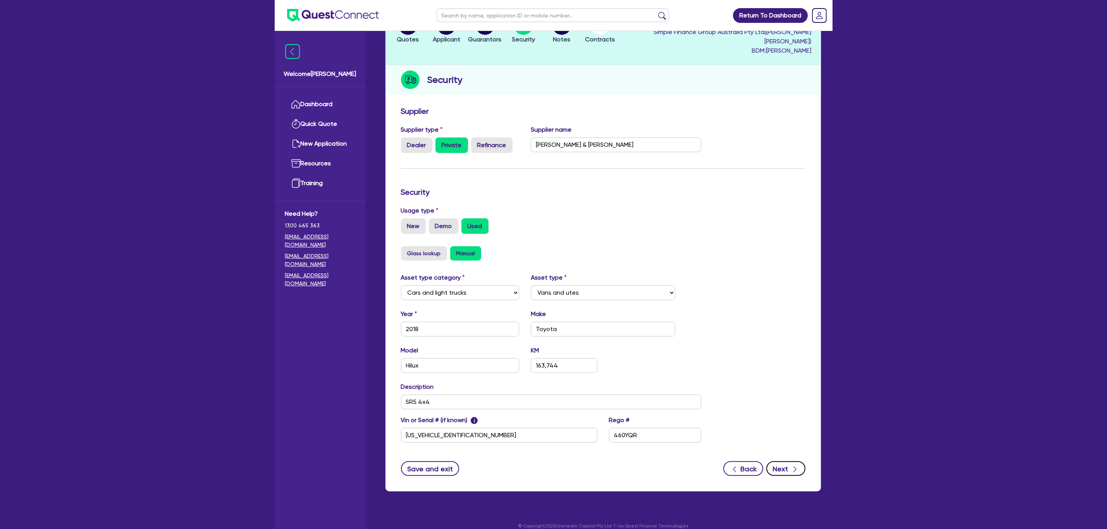
click at [743, 352] on icon "button" at bounding box center [794, 470] width 3 height 6
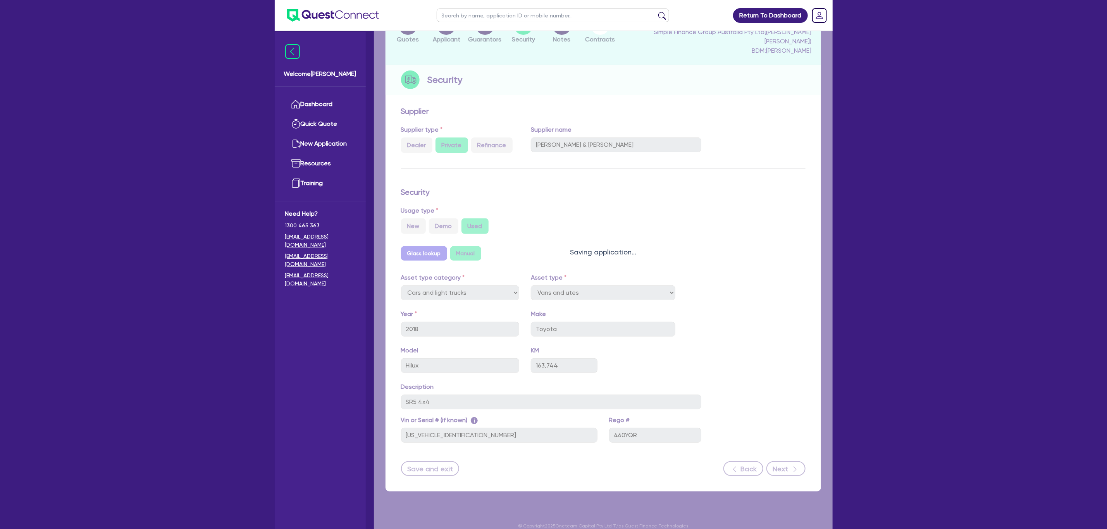
select select "Quest Finance - Own Book"
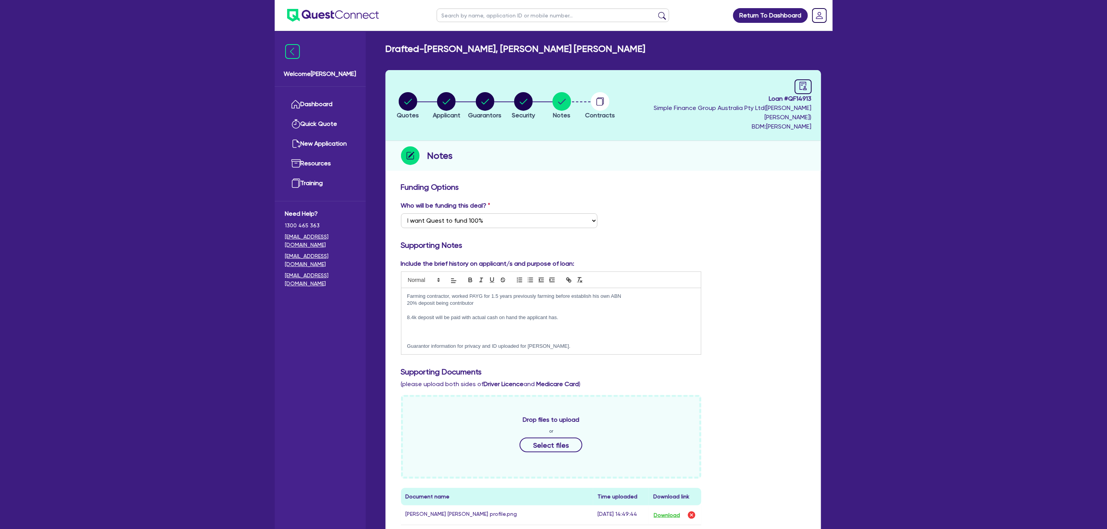
click at [609, 97] on circle "button" at bounding box center [600, 101] width 19 height 19
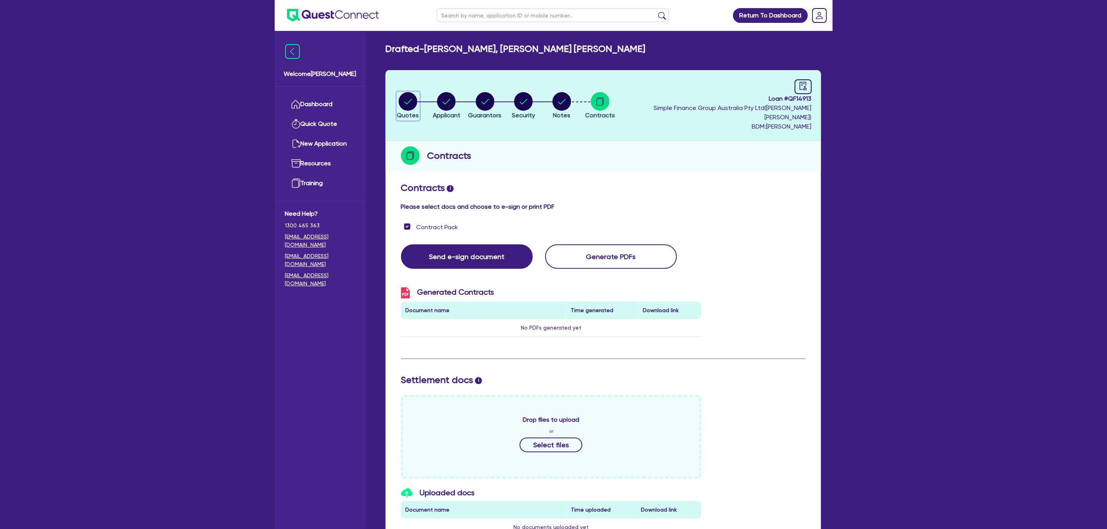
click at [411, 92] on circle "button" at bounding box center [408, 101] width 19 height 19
select select "CARS_AND_LIGHT_TRUCKS"
select select "VANS_AND_UTES"
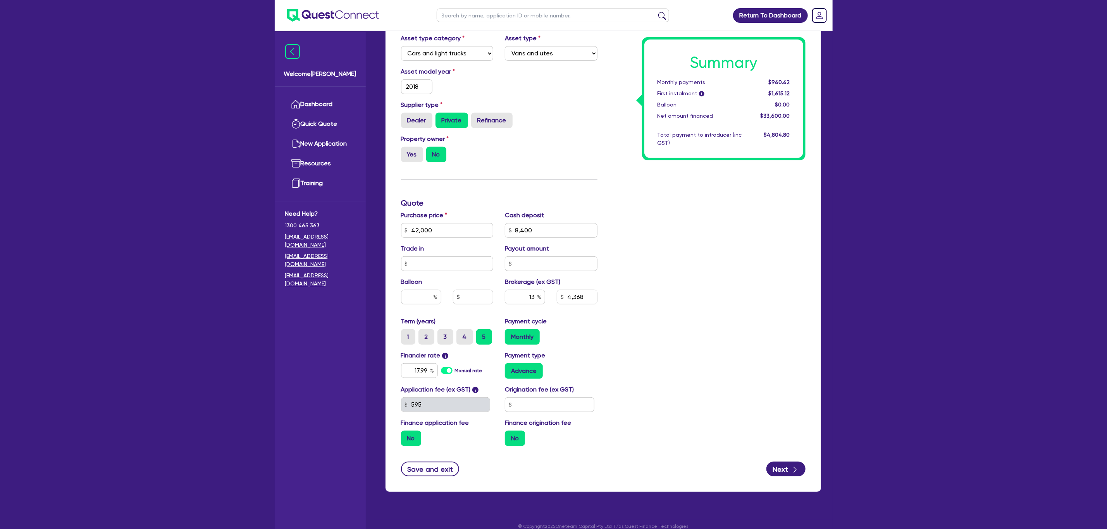
scroll to position [182, 0]
click at [743, 352] on div "button" at bounding box center [795, 470] width 8 height 10
type input "42,000"
type input "8,400"
type input "4,368"
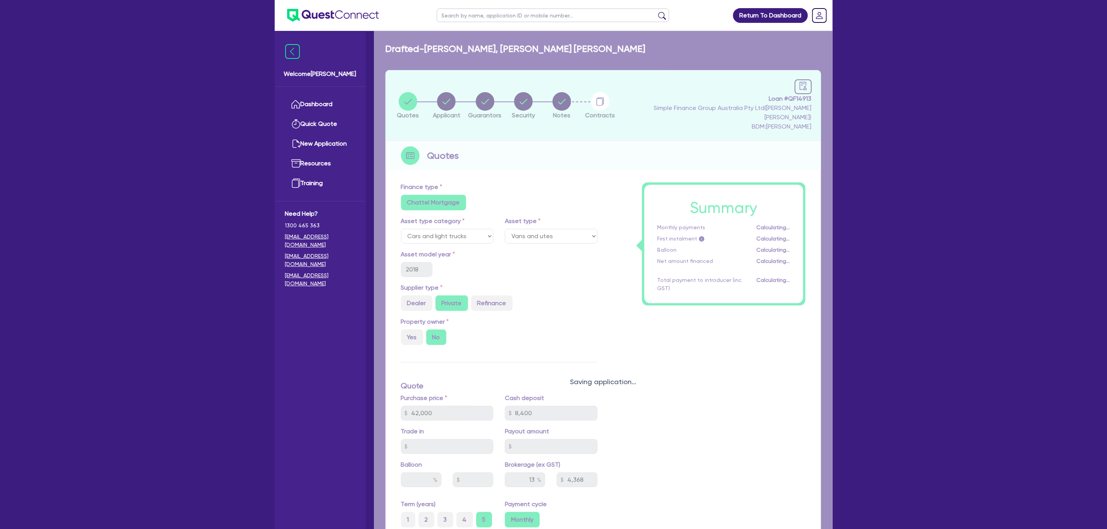
select select "SOLE_TRADER"
select select "AGRICULTURE"
select select "FARMERS"
select select "QLD"
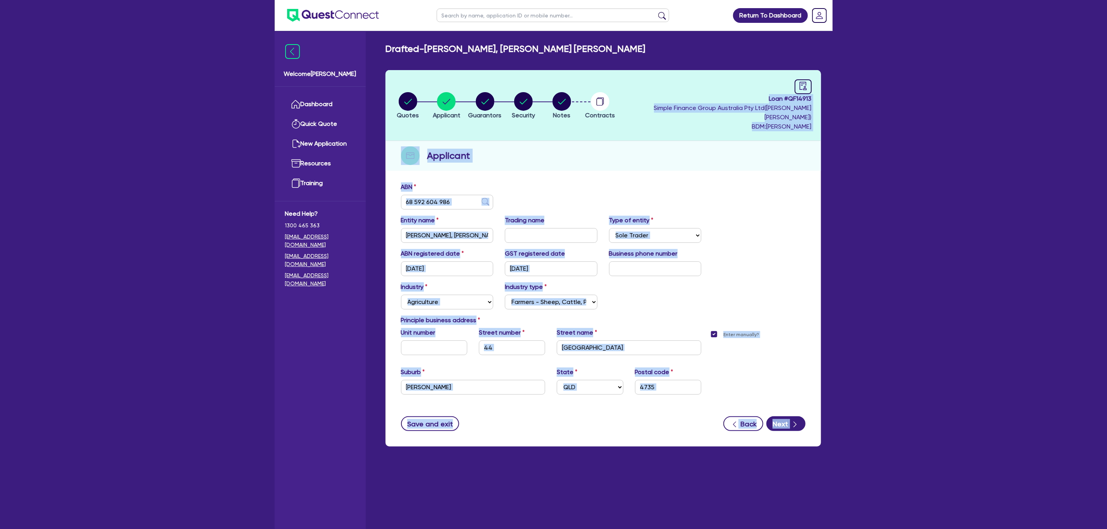
drag, startPoint x: 792, startPoint y: 465, endPoint x: 567, endPoint y: 97, distance: 431.5
click at [567, 97] on main "Drafted - [PERSON_NAME], [PERSON_NAME] [PERSON_NAME] Quotes Applicant [GEOGRAPH…" at bounding box center [603, 286] width 459 height 510
click at [529, 106] on button "Security" at bounding box center [523, 106] width 24 height 29
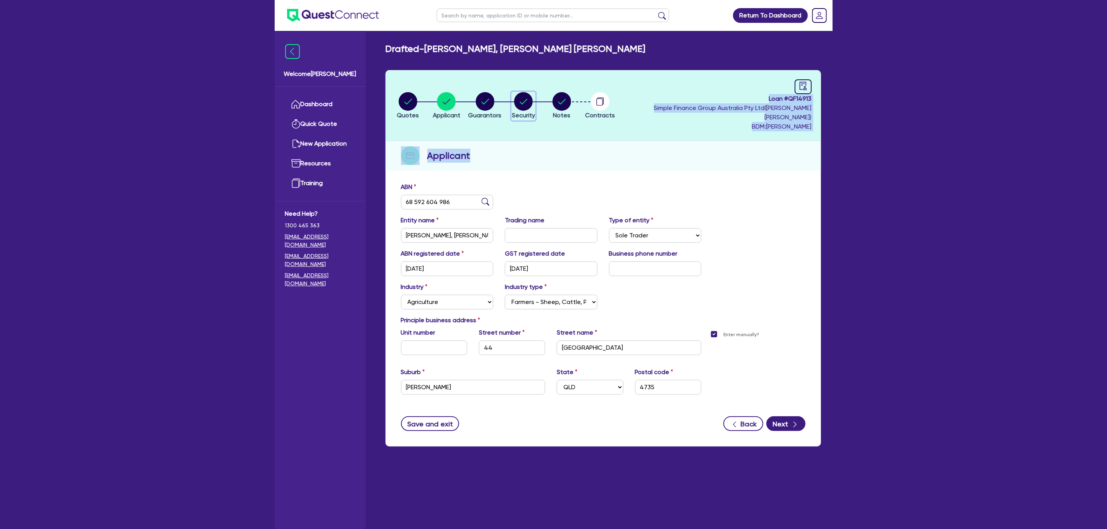
select select "CARS_AND_LIGHT_TRUCKS"
select select "VANS_AND_UTES"
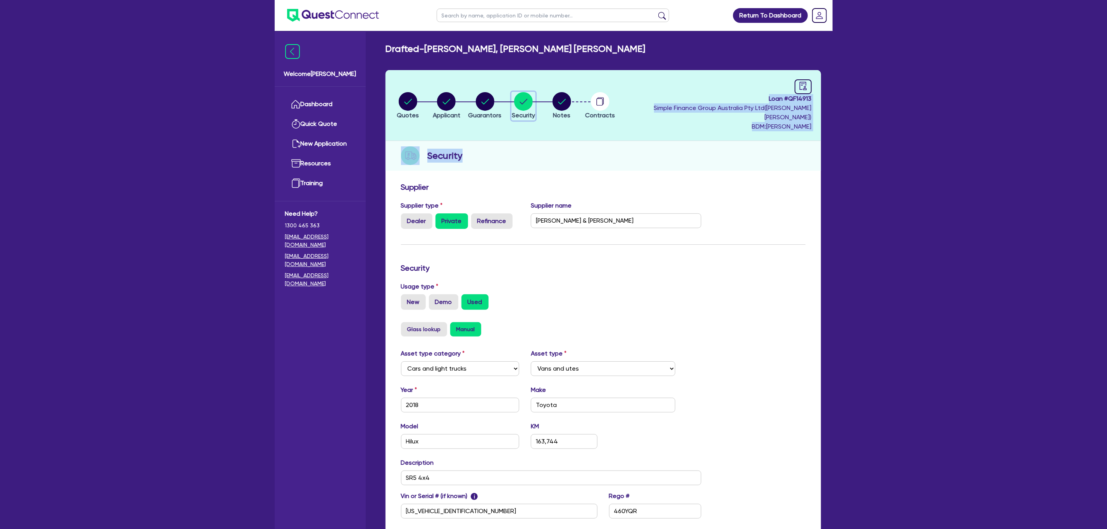
scroll to position [0, 0]
click at [727, 243] on form "Supplier Supplier type Dealer Private Refinance Supplier name [PERSON_NAME] & […" at bounding box center [603, 366] width 404 height 369
click at [603, 98] on icon "button" at bounding box center [599, 101] width 6 height 7
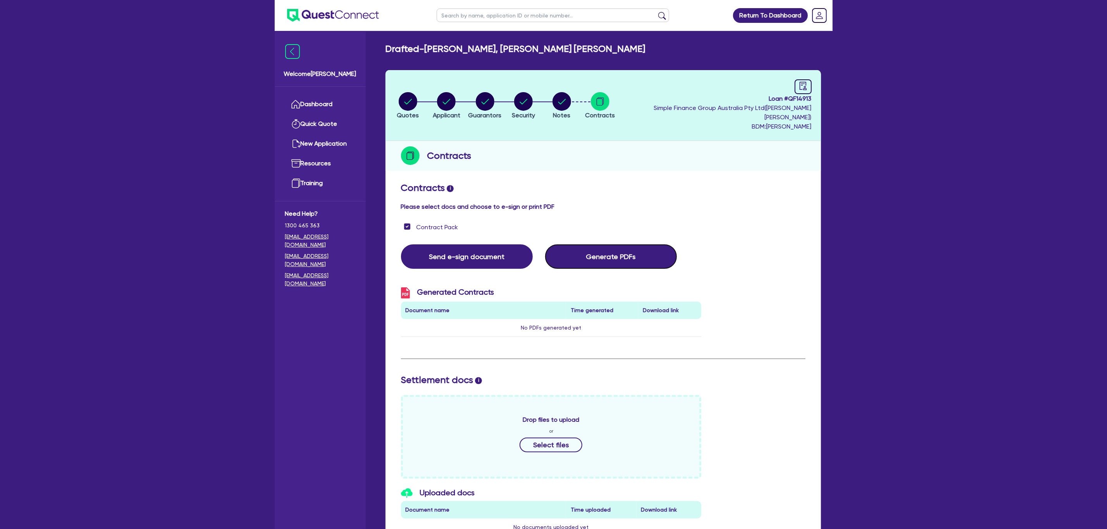
click at [623, 252] on button "Generate PDFs" at bounding box center [611, 256] width 132 height 24
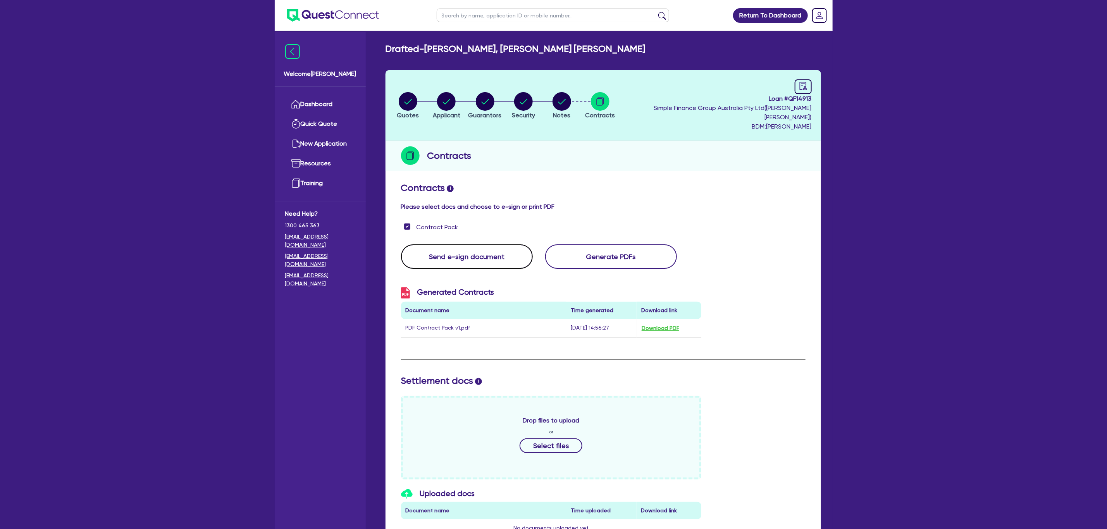
click at [470, 247] on button "Send e-sign document" at bounding box center [467, 256] width 132 height 24
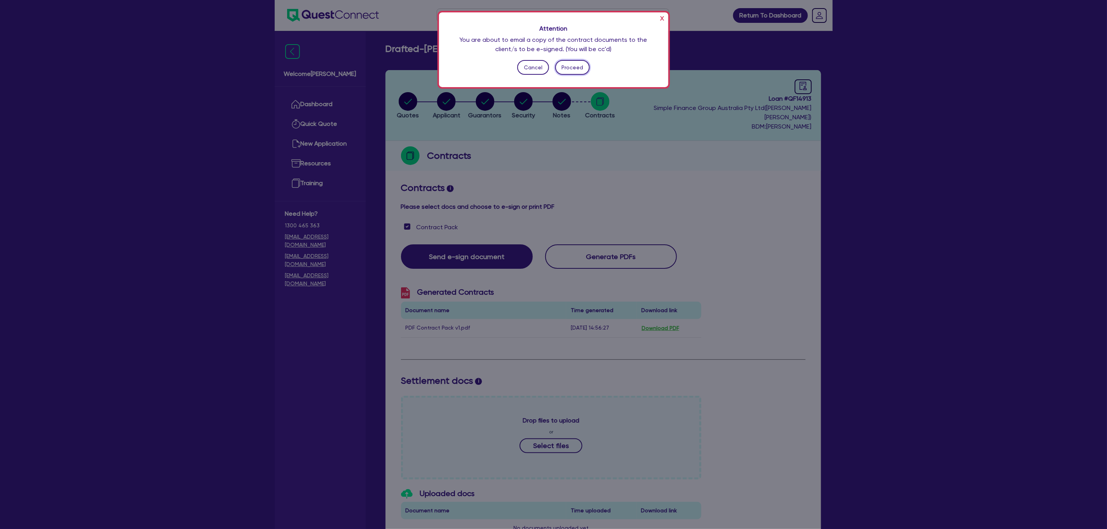
click at [566, 64] on button "Proceed" at bounding box center [572, 67] width 34 height 15
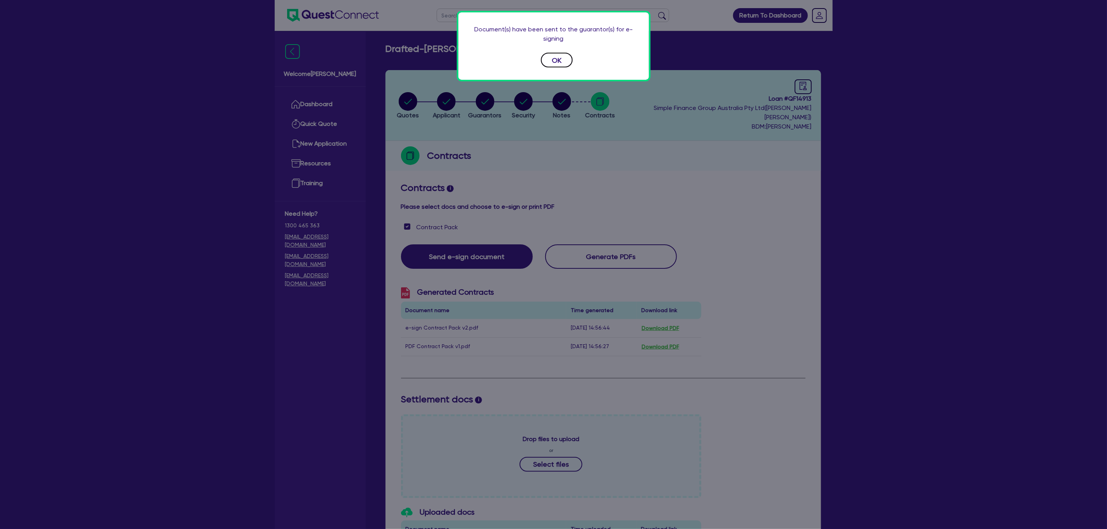
click at [548, 60] on button "OK" at bounding box center [557, 60] width 32 height 15
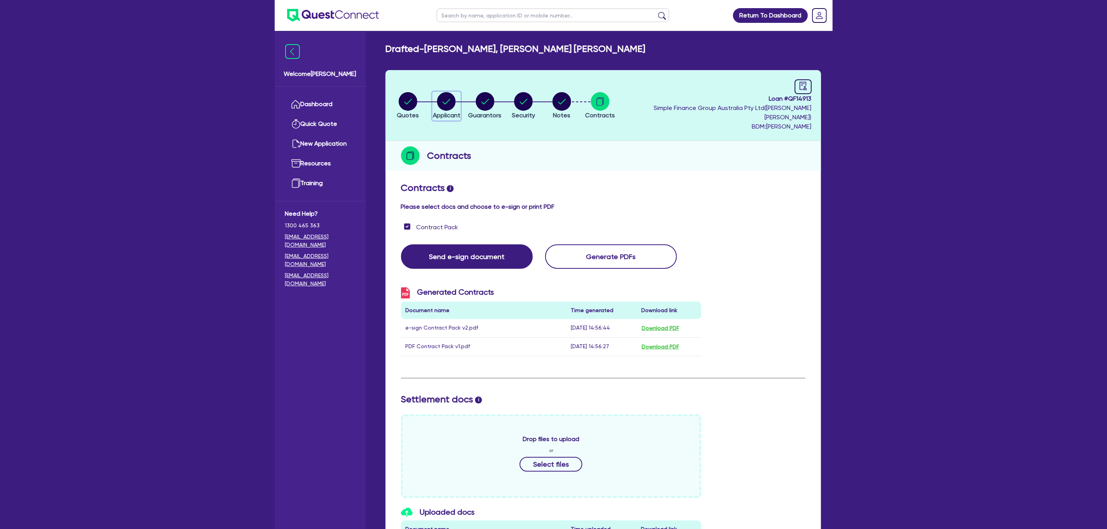
click at [450, 98] on circle "button" at bounding box center [446, 101] width 19 height 19
select select "SOLE_TRADER"
select select "AGRICULTURE"
select select "FARMERS"
select select "QLD"
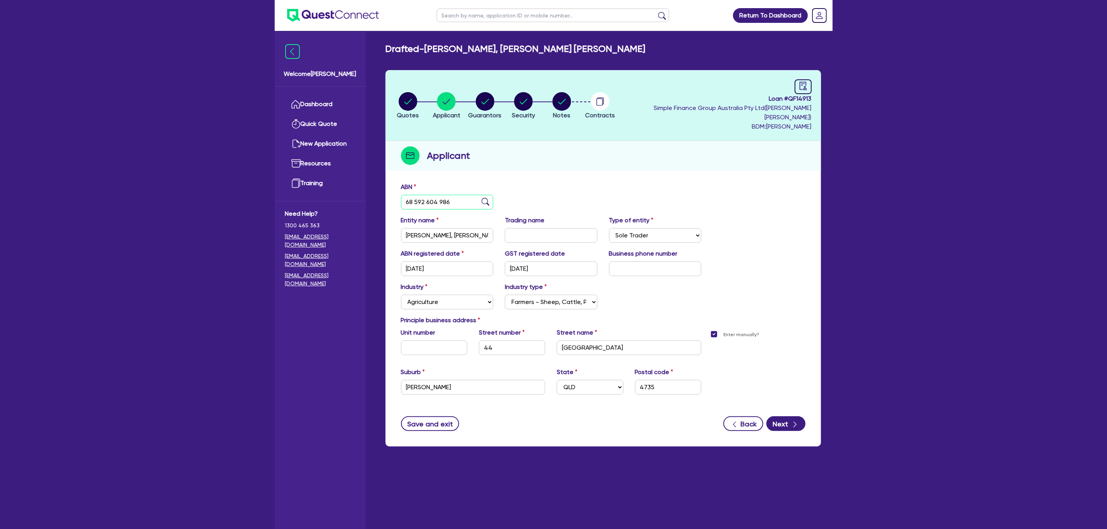
drag, startPoint x: 455, startPoint y: 193, endPoint x: 400, endPoint y: 195, distance: 54.6
click at [401, 195] on input "68 592 604 986" at bounding box center [447, 202] width 93 height 15
click at [743, 98] on span "Loan # QF14913" at bounding box center [716, 98] width 190 height 9
copy span "QF14913"
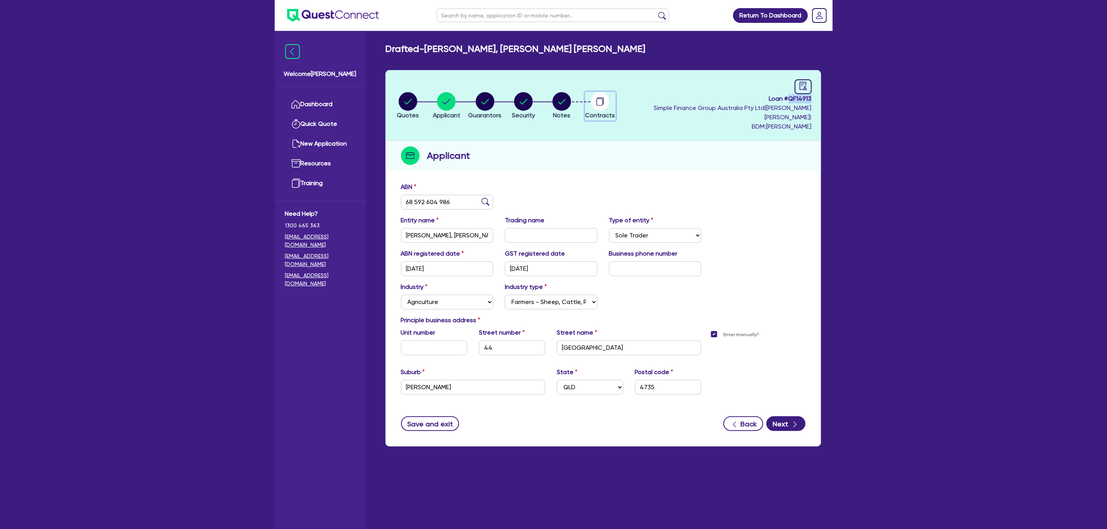
click at [609, 95] on circle "button" at bounding box center [600, 101] width 19 height 19
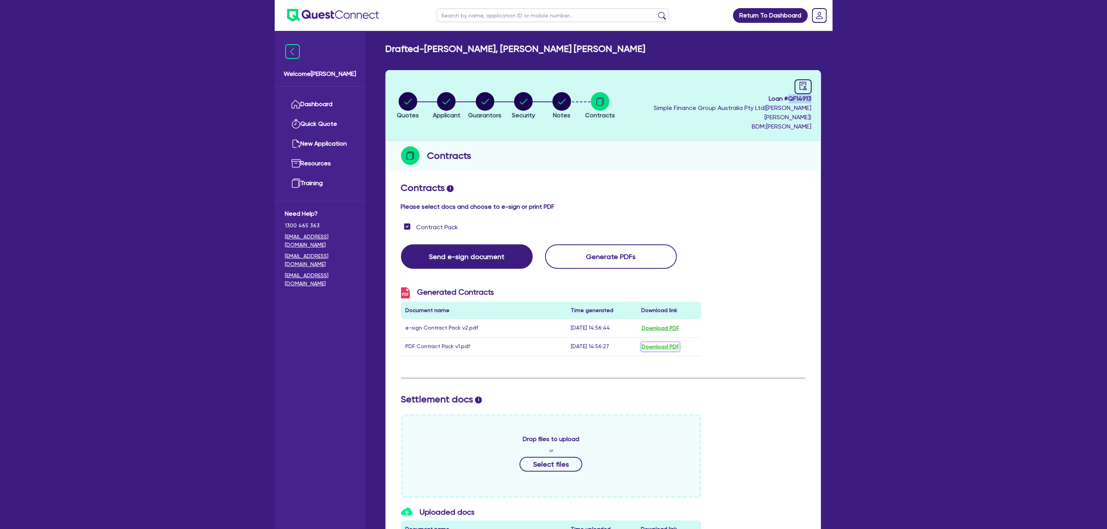
click at [667, 342] on button "Download PDF" at bounding box center [660, 346] width 38 height 9
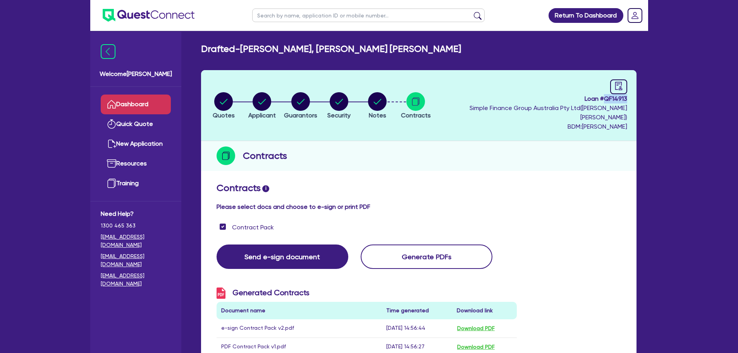
click at [142, 105] on link "Dashboard" at bounding box center [136, 105] width 70 height 20
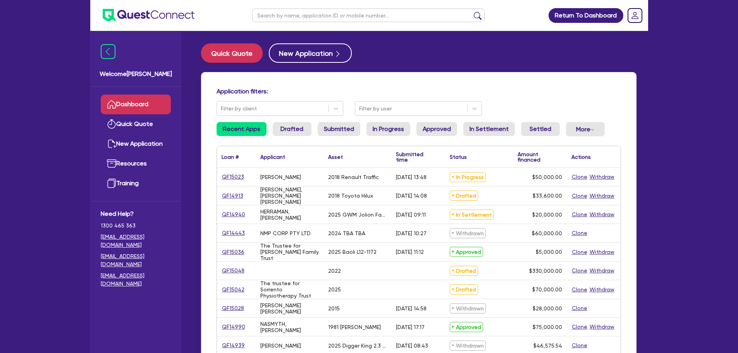
drag, startPoint x: 984, startPoint y: 1, endPoint x: 672, endPoint y: 337, distance: 458.7
click at [672, 337] on div "Return To Dashboard Edit Profile Logout Welcome Sam Dashboard Quick Quote New A…" at bounding box center [369, 313] width 738 height 626
click at [348, 127] on link "Submitted" at bounding box center [339, 129] width 43 height 14
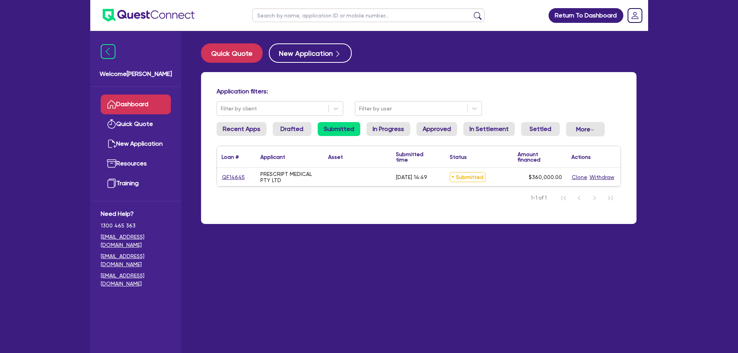
click at [303, 122] on div "Application filters: Filter by client Filter by user Recent Apps Drafted Submit…" at bounding box center [418, 148] width 435 height 152
click at [295, 127] on link "Drafted" at bounding box center [292, 129] width 39 height 14
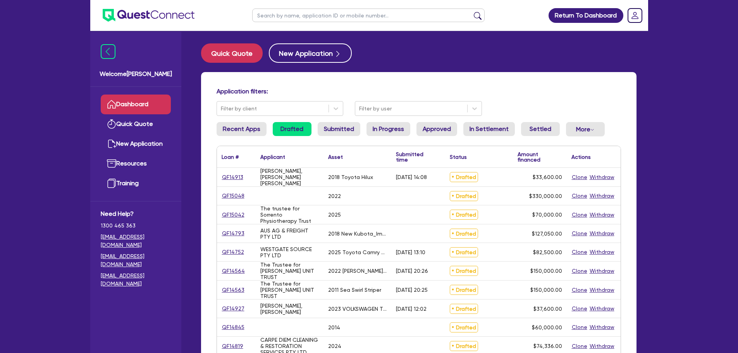
click at [390, 121] on div "Application filters: Filter by client Filter by user Recent Apps Drafted Submit…" at bounding box center [418, 298] width 435 height 452
click at [438, 124] on link "Approved" at bounding box center [436, 129] width 41 height 14
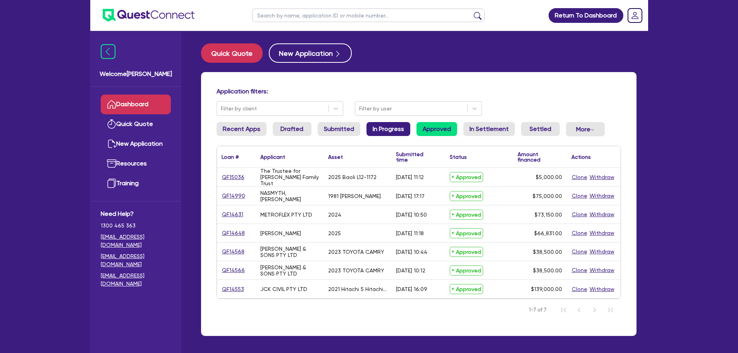
click at [385, 125] on link "In Progress" at bounding box center [388, 129] width 44 height 14
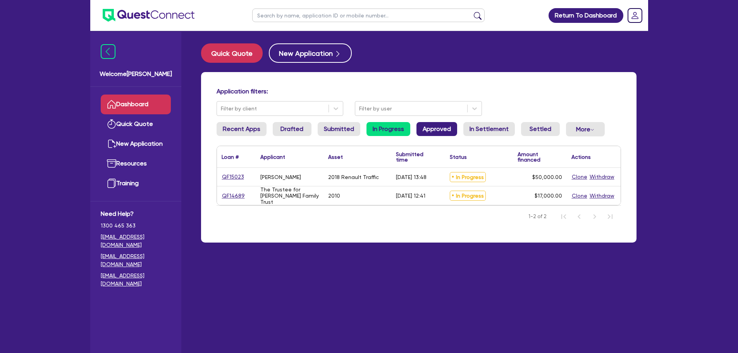
click at [427, 126] on link "Approved" at bounding box center [436, 129] width 41 height 14
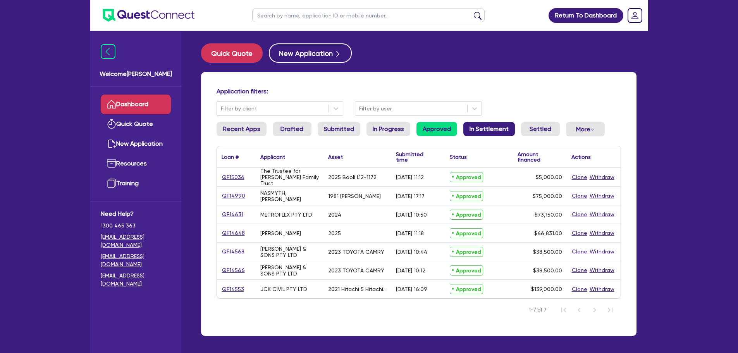
click at [493, 131] on link "In Settlement" at bounding box center [489, 129] width 52 height 14
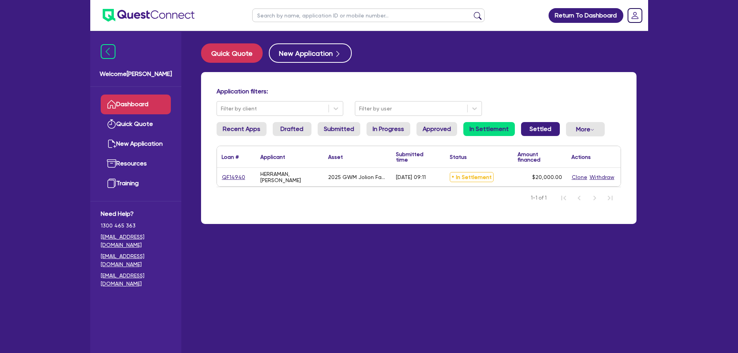
click at [539, 132] on link "Settled" at bounding box center [540, 129] width 39 height 14
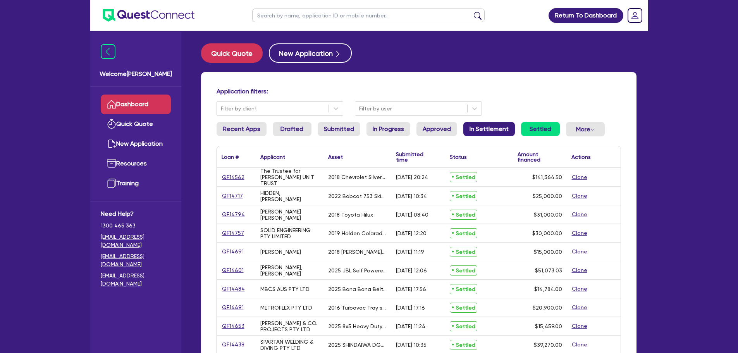
click at [491, 134] on link "In Settlement" at bounding box center [489, 129] width 52 height 14
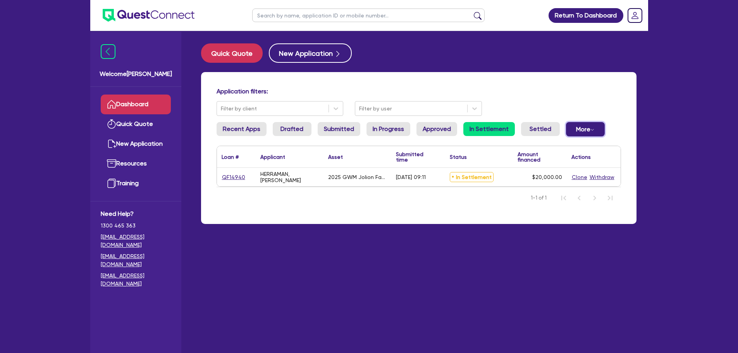
click at [568, 130] on button "More Withdrawn Declined" at bounding box center [585, 129] width 39 height 14
click at [576, 143] on link "Withdrawn" at bounding box center [572, 146] width 58 height 14
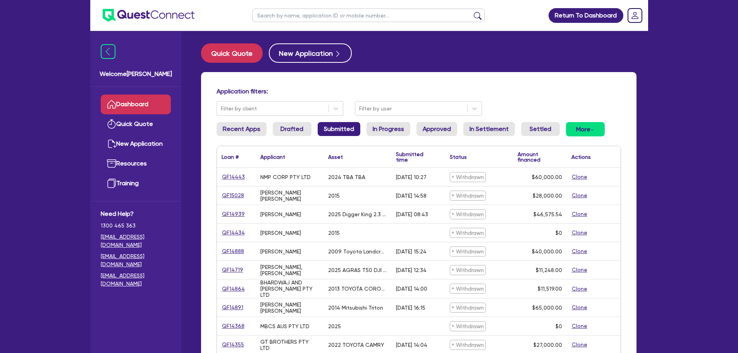
click at [356, 128] on link "Submitted" at bounding box center [339, 129] width 43 height 14
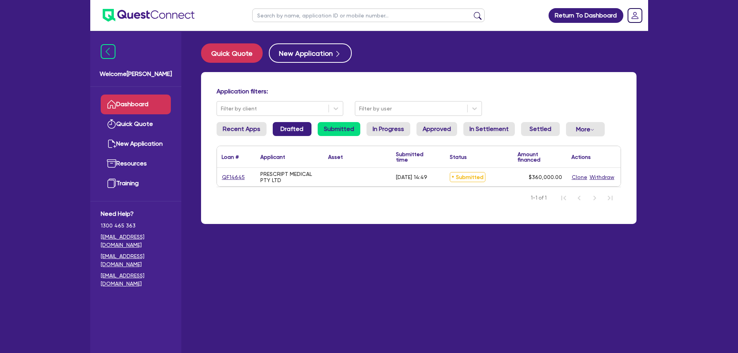
click at [290, 125] on link "Drafted" at bounding box center [292, 129] width 39 height 14
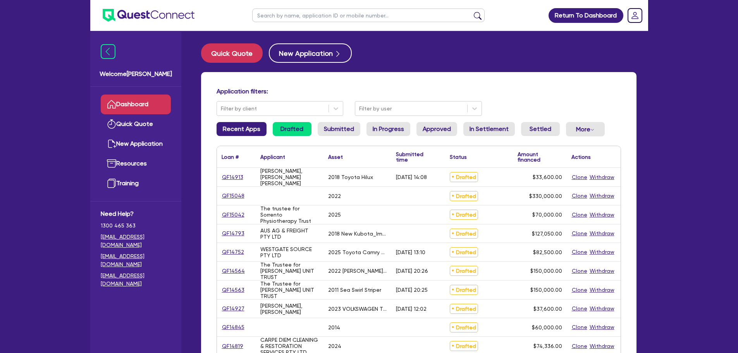
click at [248, 125] on link "Recent Apps" at bounding box center [242, 129] width 50 height 14
